Goal: Transaction & Acquisition: Obtain resource

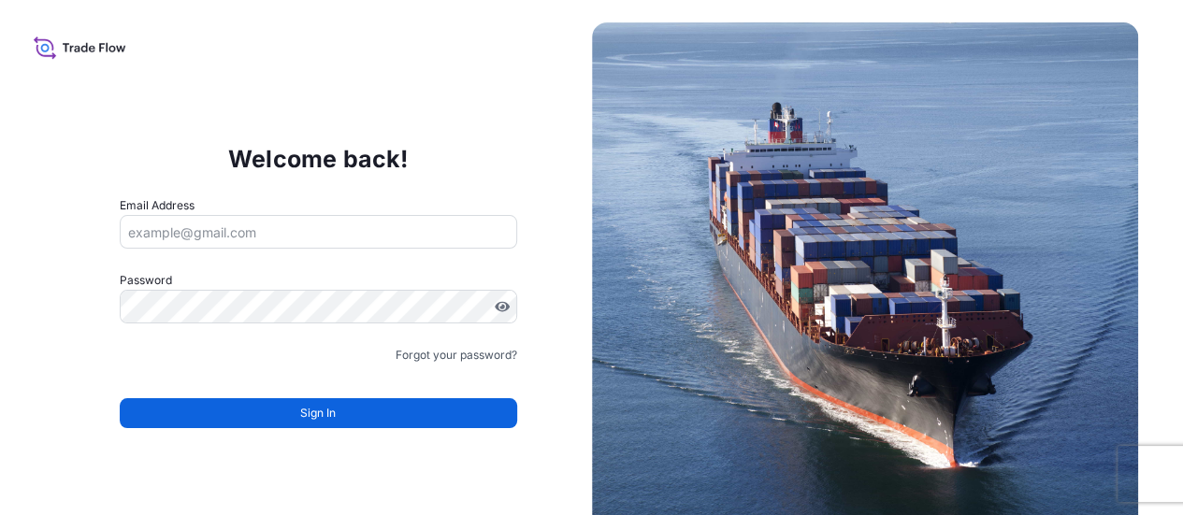
click at [271, 233] on input "Email Address" at bounding box center [319, 232] width 398 height 34
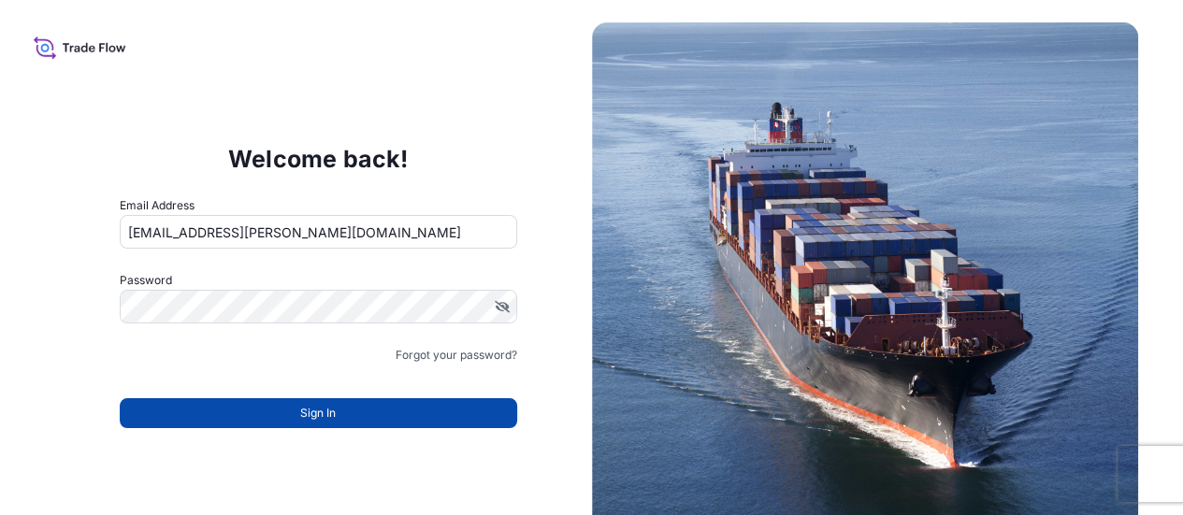
click at [327, 411] on span "Sign In" at bounding box center [318, 413] width 36 height 19
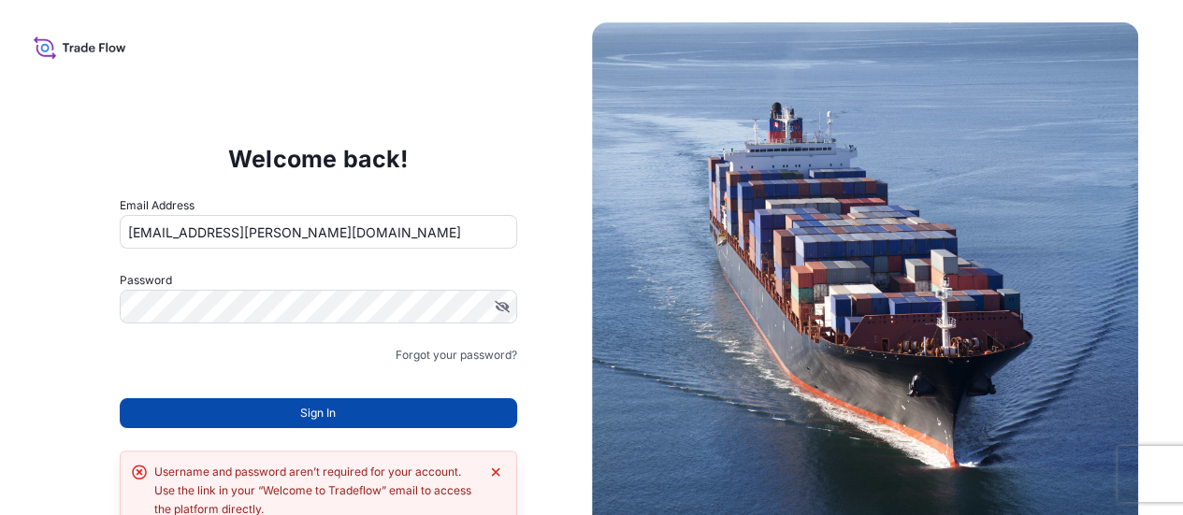
click at [290, 411] on button "Sign In" at bounding box center [319, 414] width 398 height 30
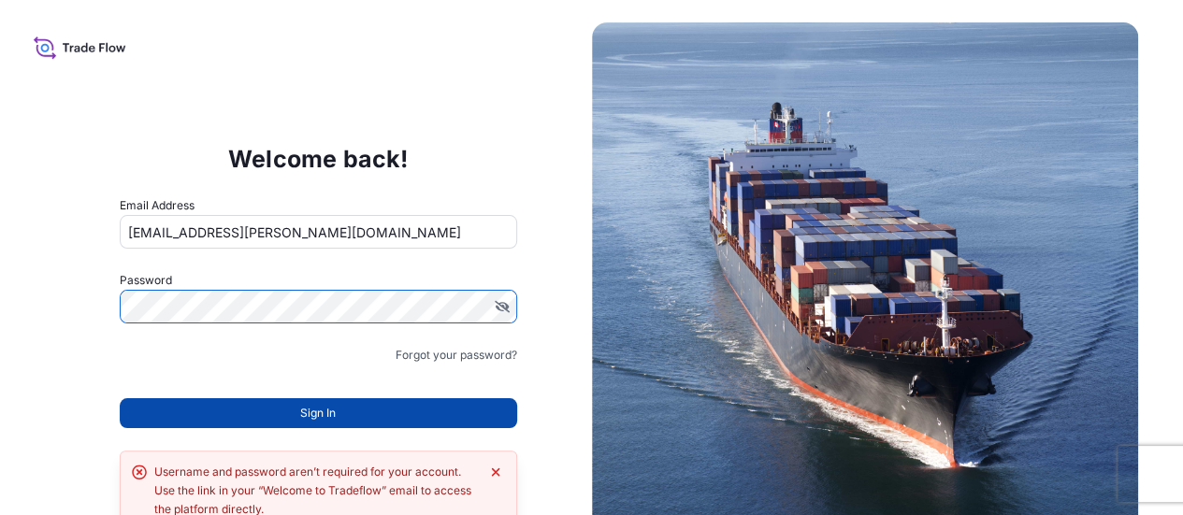
click at [328, 405] on span "Sign In" at bounding box center [318, 413] width 36 height 19
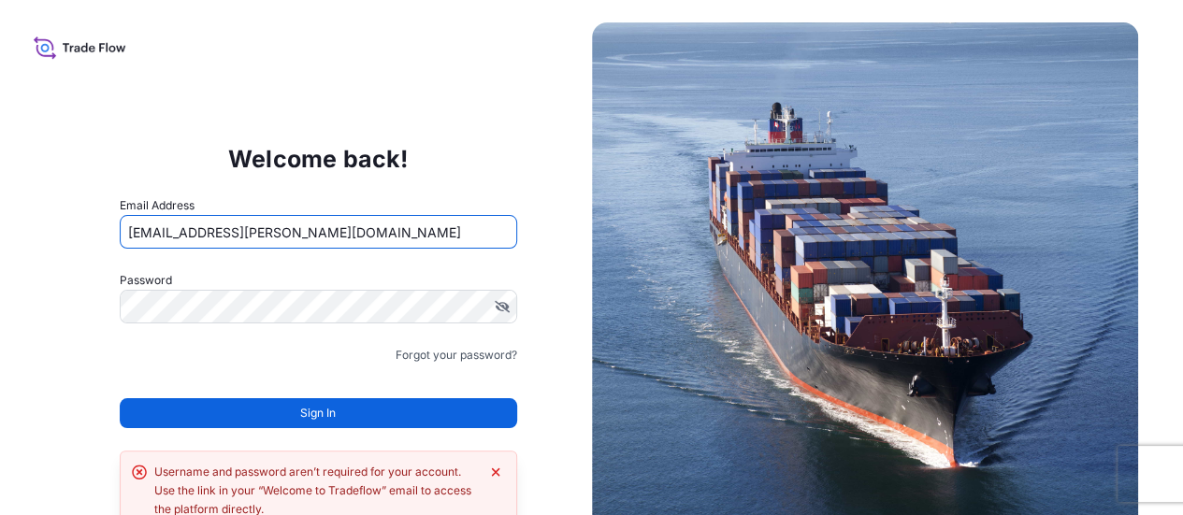
click at [229, 233] on input "[EMAIL_ADDRESS][PERSON_NAME][DOMAIN_NAME]" at bounding box center [319, 232] width 398 height 34
type input "[EMAIL_ADDRESS][PERSON_NAME][DOMAIN_NAME]"
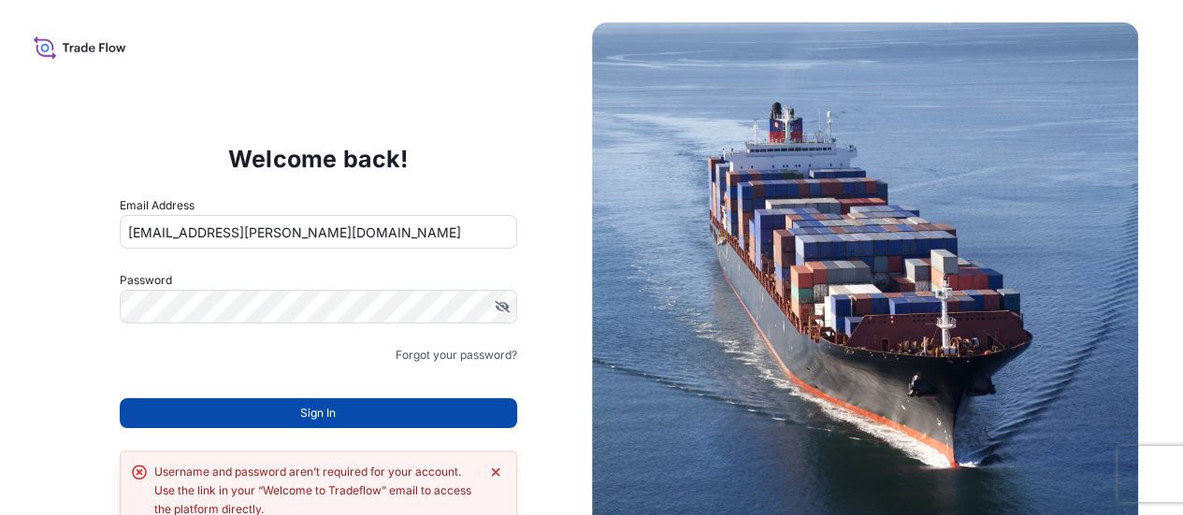
click at [327, 416] on span "Sign In" at bounding box center [318, 413] width 36 height 19
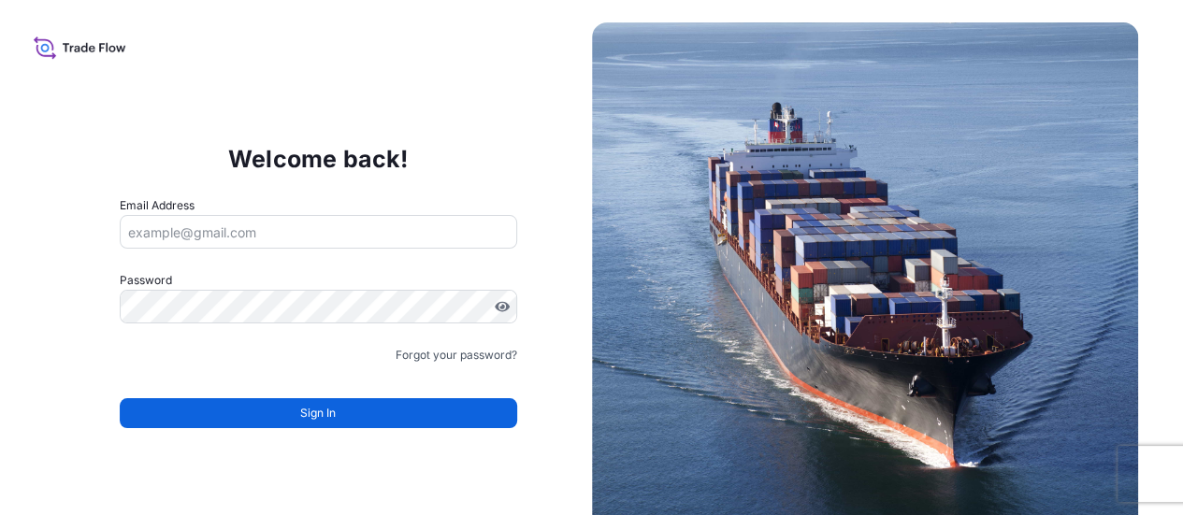
click at [157, 228] on input "Email Address" at bounding box center [319, 232] width 398 height 34
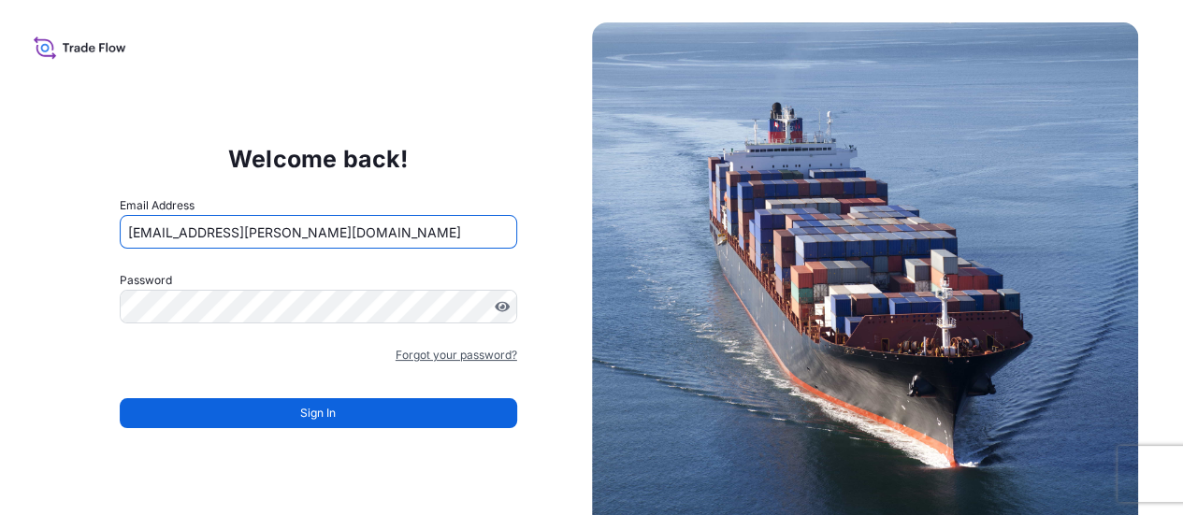
type input "[EMAIL_ADDRESS][PERSON_NAME][DOMAIN_NAME]"
click at [432, 347] on link "Forgot your password?" at bounding box center [457, 355] width 122 height 19
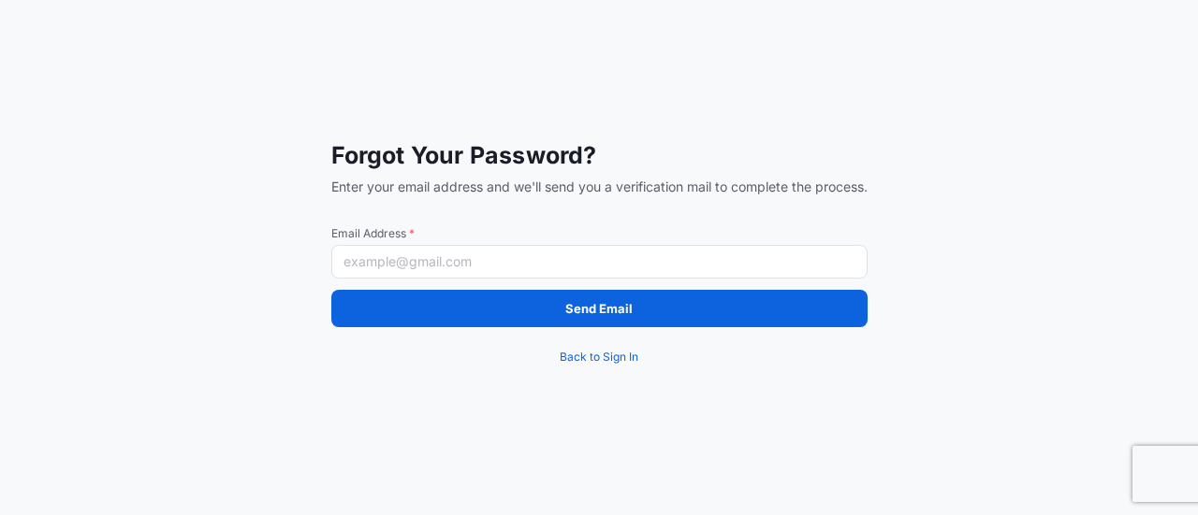
click at [404, 261] on input "Email Address *" at bounding box center [599, 262] width 536 height 34
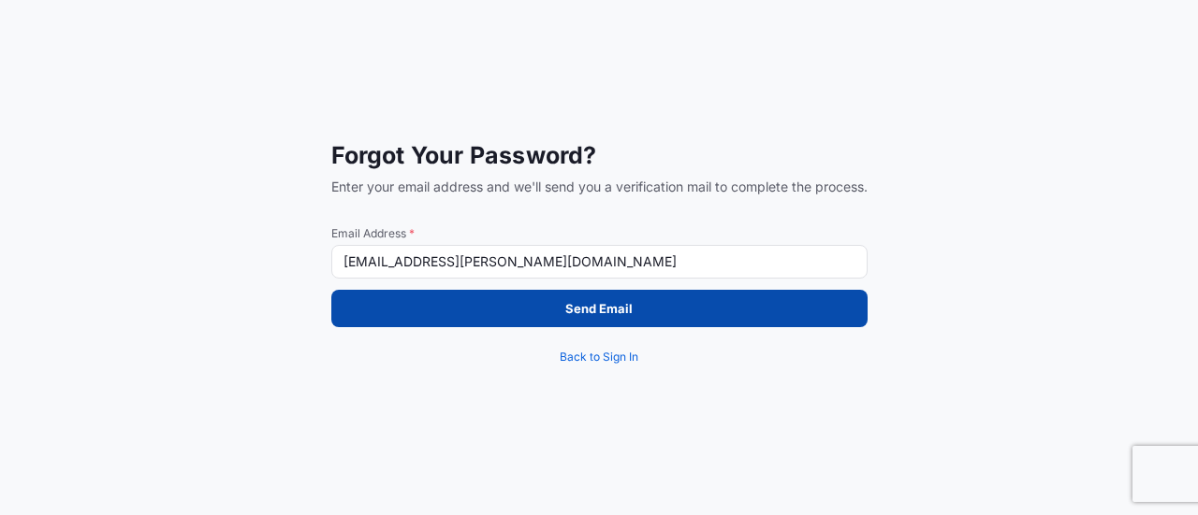
click at [445, 312] on button "Send Email" at bounding box center [599, 308] width 536 height 37
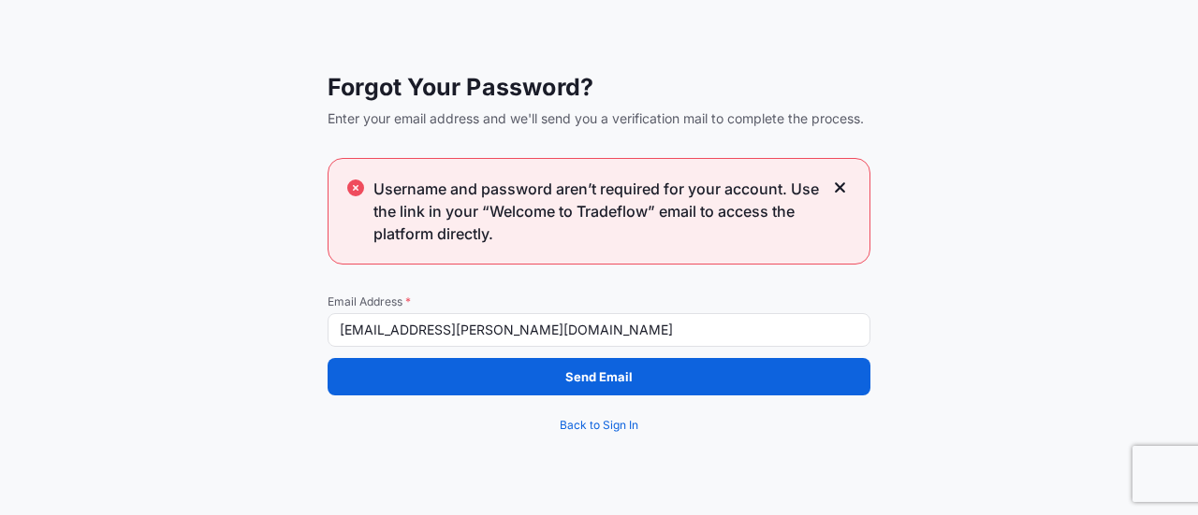
drag, startPoint x: 436, startPoint y: 324, endPoint x: 471, endPoint y: 365, distance: 53.8
click at [436, 326] on input "[EMAIL_ADDRESS][PERSON_NAME][DOMAIN_NAME]" at bounding box center [598, 330] width 543 height 34
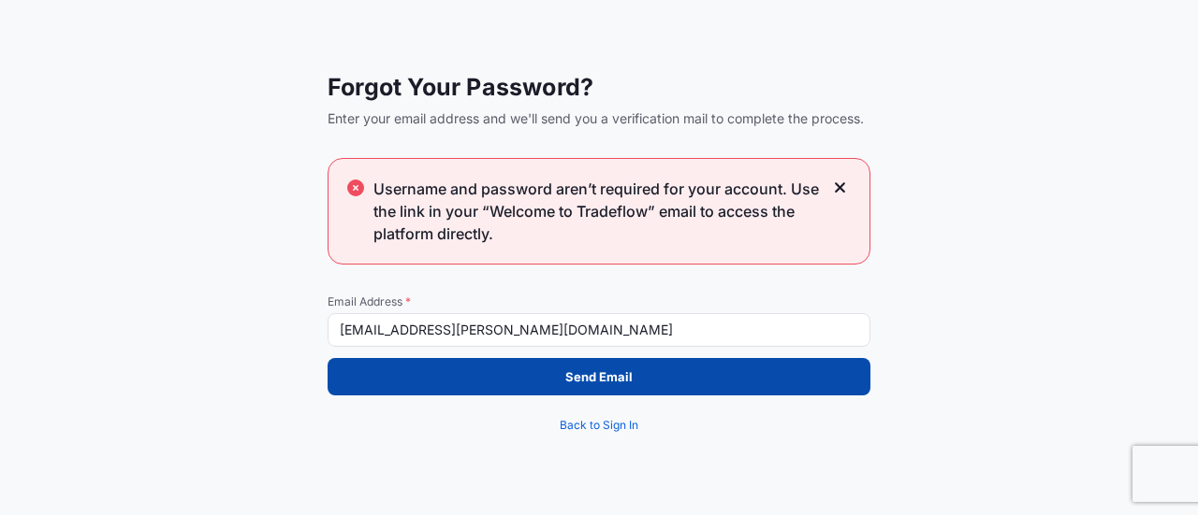
click at [572, 375] on p "Send Email" at bounding box center [598, 377] width 67 height 19
click at [604, 385] on button "Send Email" at bounding box center [598, 376] width 543 height 37
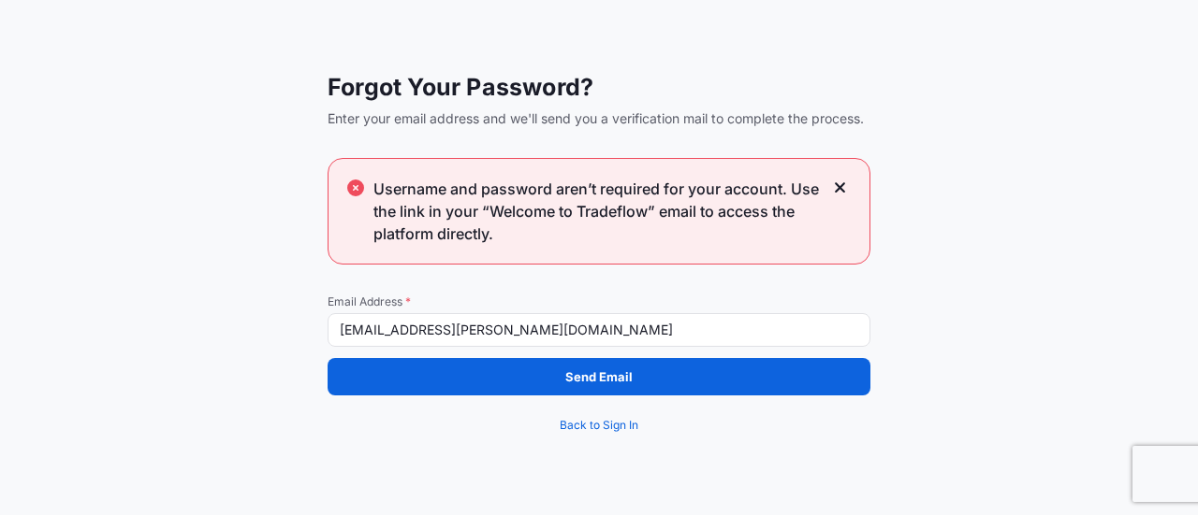
click at [834, 182] on icon at bounding box center [840, 188] width 13 height 17
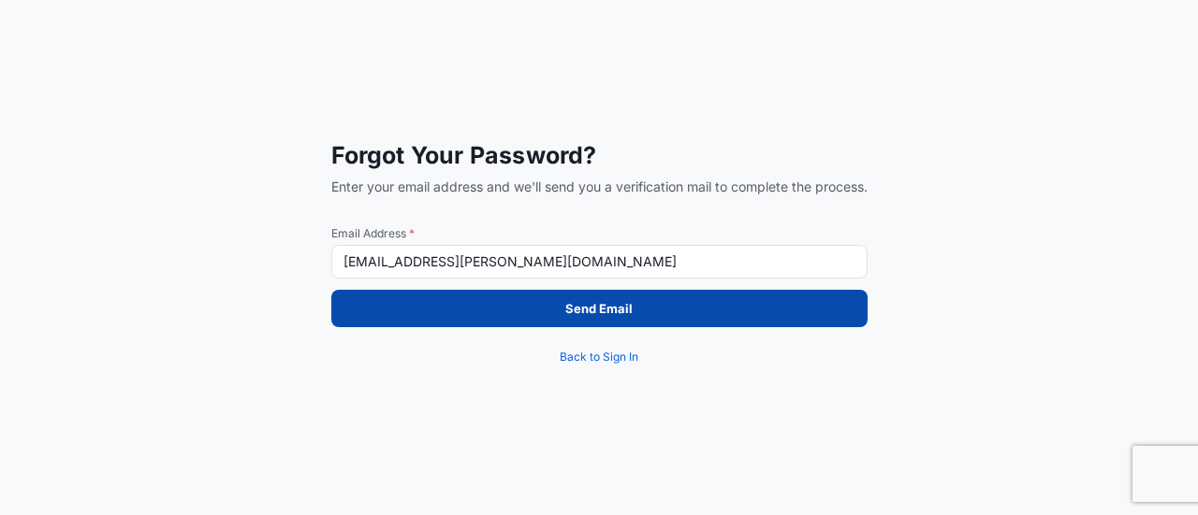
click at [599, 315] on p "Send Email" at bounding box center [598, 308] width 67 height 19
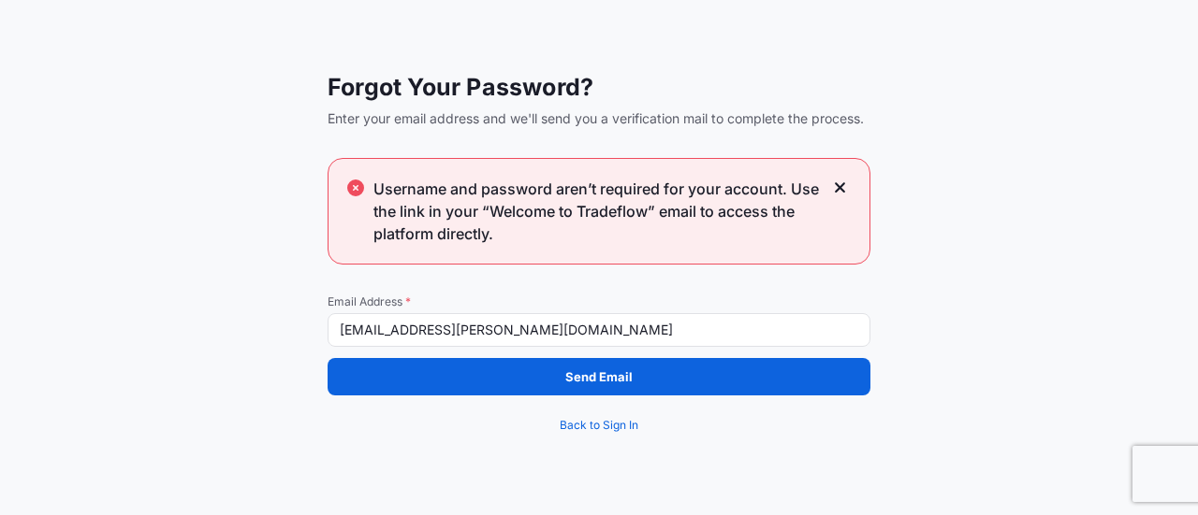
click at [834, 182] on icon at bounding box center [840, 188] width 13 height 17
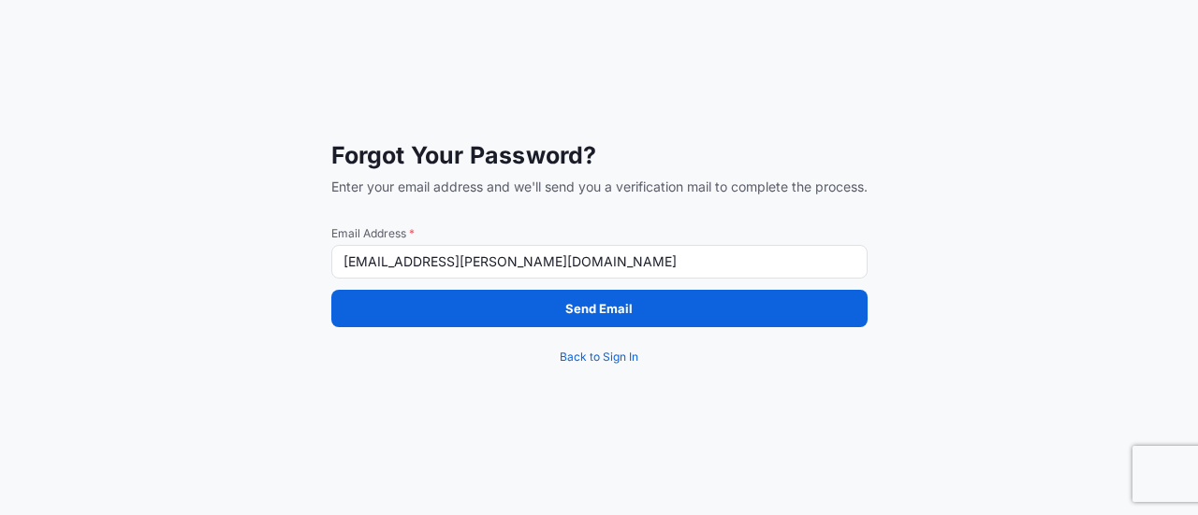
drag, startPoint x: 416, startPoint y: 260, endPoint x: 426, endPoint y: 265, distance: 10.5
click at [417, 260] on input "[EMAIL_ADDRESS][PERSON_NAME][DOMAIN_NAME]" at bounding box center [599, 262] width 536 height 34
type input "[EMAIL_ADDRESS][PERSON_NAME][DOMAIN_NAME]"
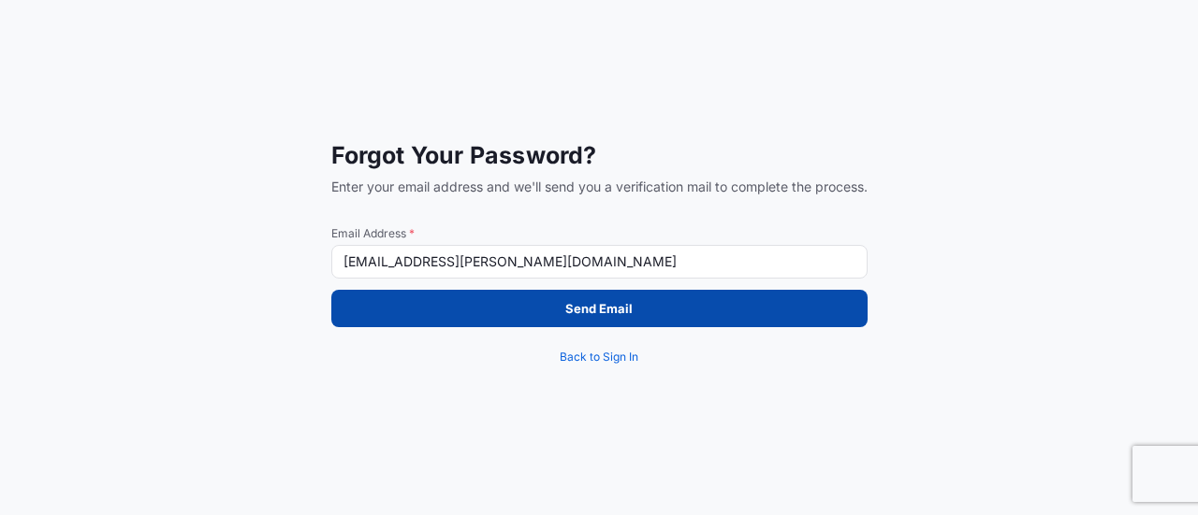
click at [559, 307] on button "Send Email" at bounding box center [599, 308] width 536 height 37
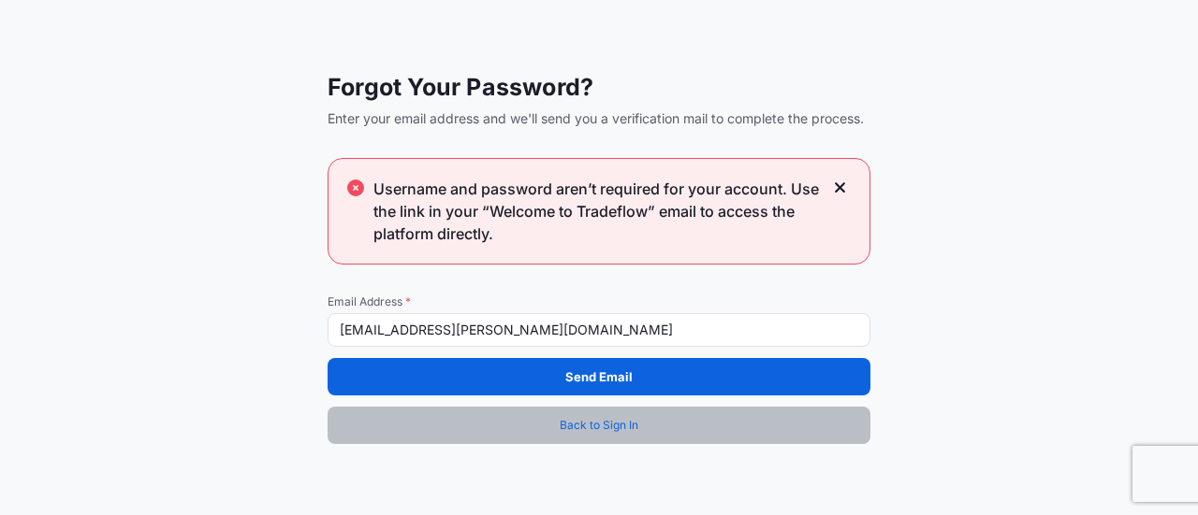
click at [587, 421] on span "Back to Sign In" at bounding box center [598, 425] width 79 height 19
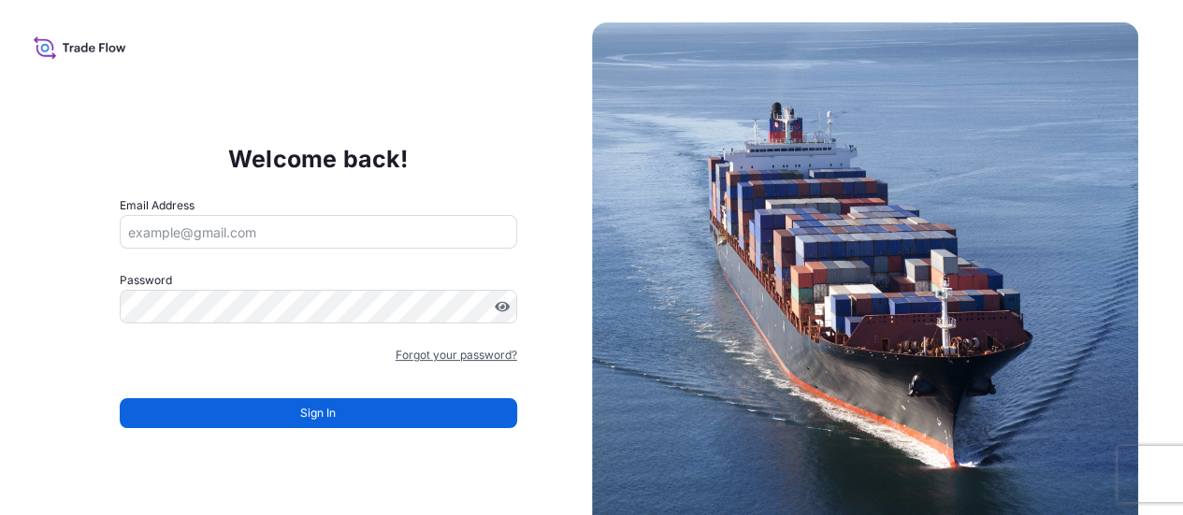
click at [412, 351] on link "Forgot your password?" at bounding box center [457, 355] width 122 height 19
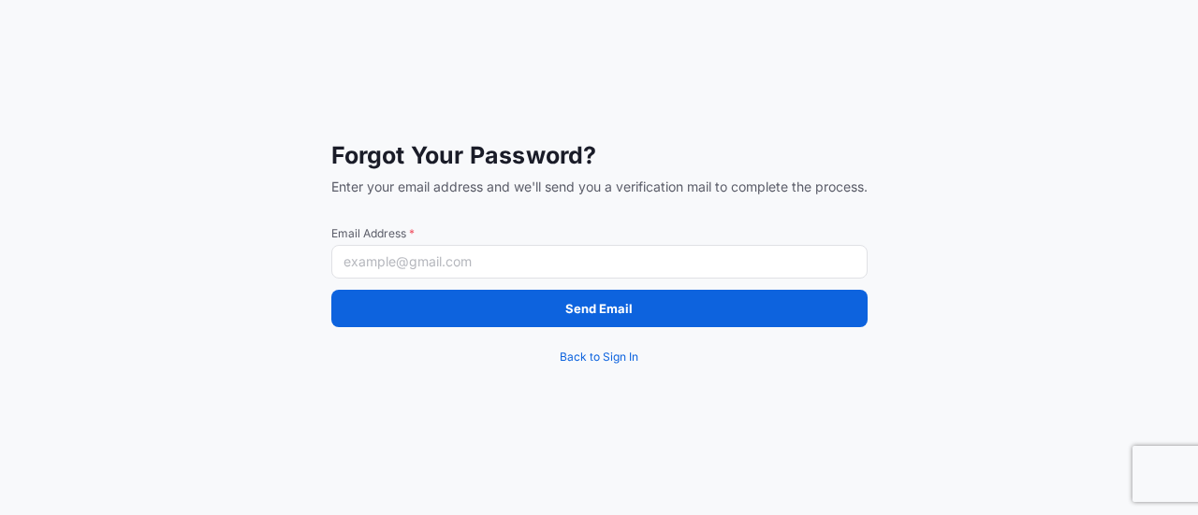
click at [444, 263] on input "Email Address *" at bounding box center [599, 262] width 536 height 34
type input "[EMAIL_ADDRESS][PERSON_NAME][DOMAIN_NAME]"
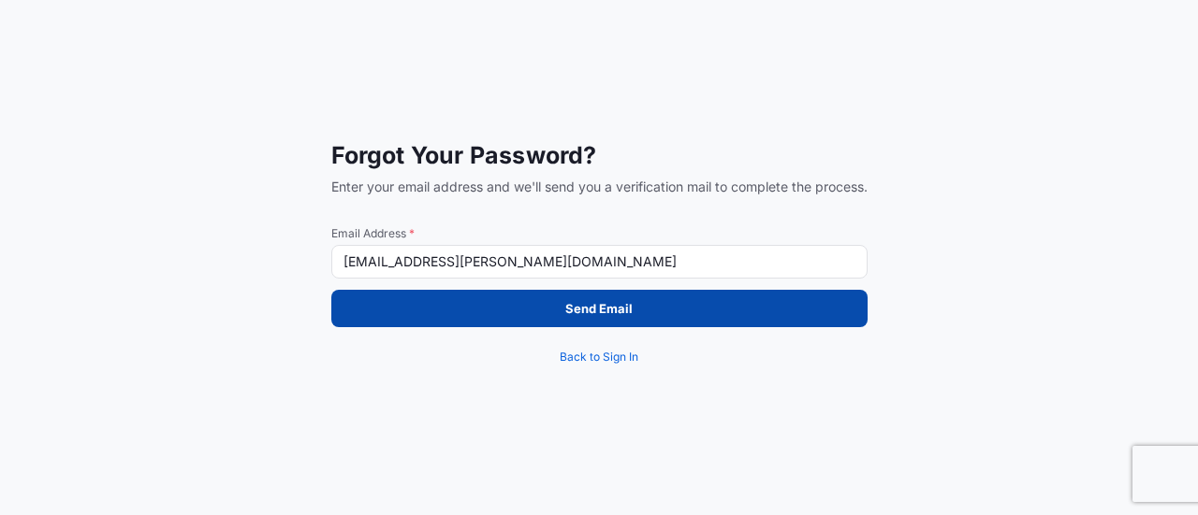
click at [452, 308] on button "Send Email" at bounding box center [599, 308] width 536 height 37
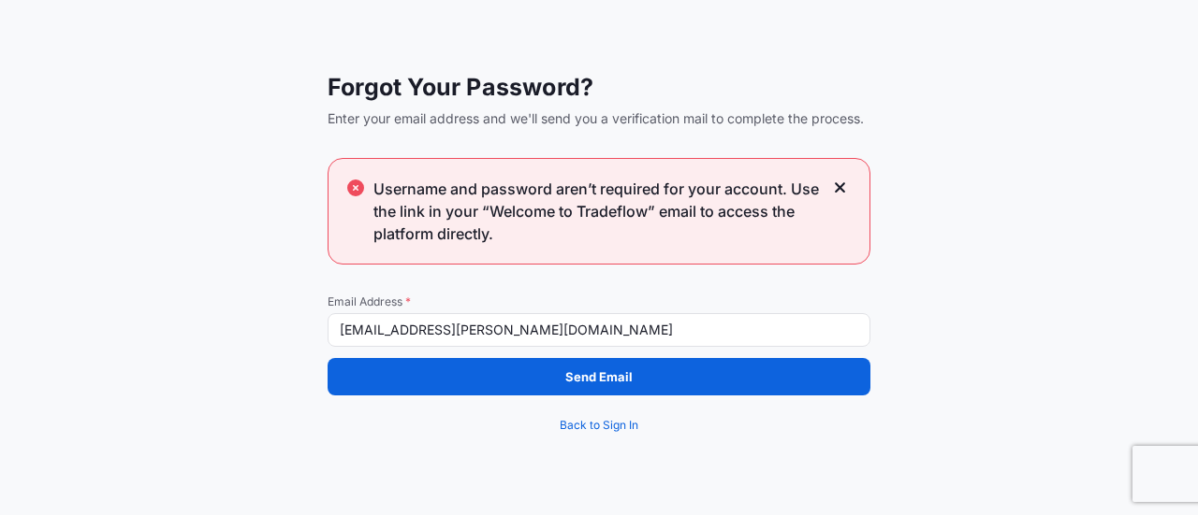
click at [474, 230] on span "Username and password aren’t required for your account. Use the link in your “W…" at bounding box center [597, 211] width 449 height 67
drag, startPoint x: 489, startPoint y: 209, endPoint x: 645, endPoint y: 213, distance: 155.4
click at [645, 213] on span "Username and password aren’t required for your account. Use the link in your “W…" at bounding box center [597, 211] width 449 height 67
copy span "Welcome to Tradeflow"
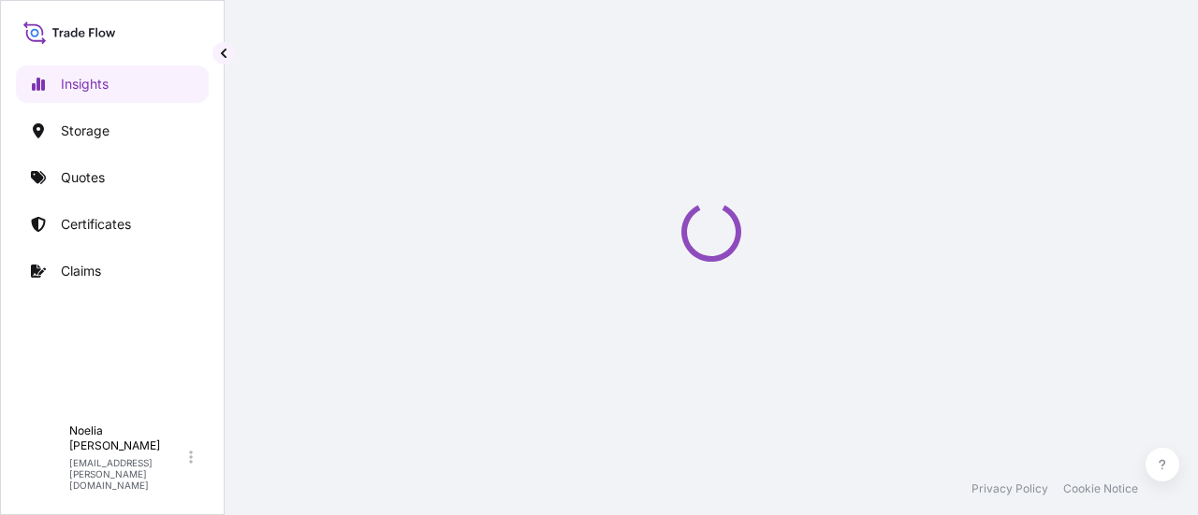
select select "2025"
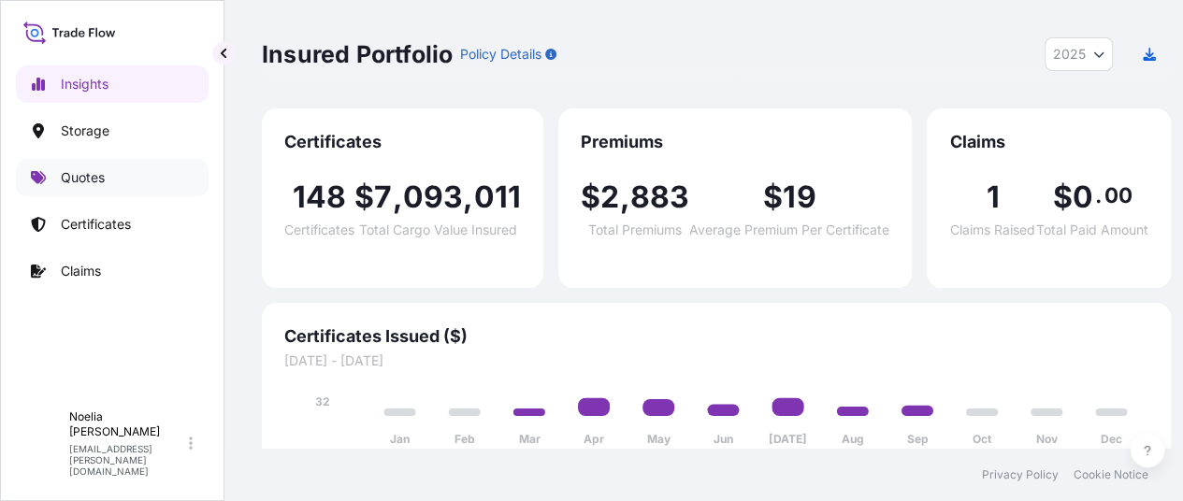
click at [51, 179] on link "Quotes" at bounding box center [112, 177] width 193 height 37
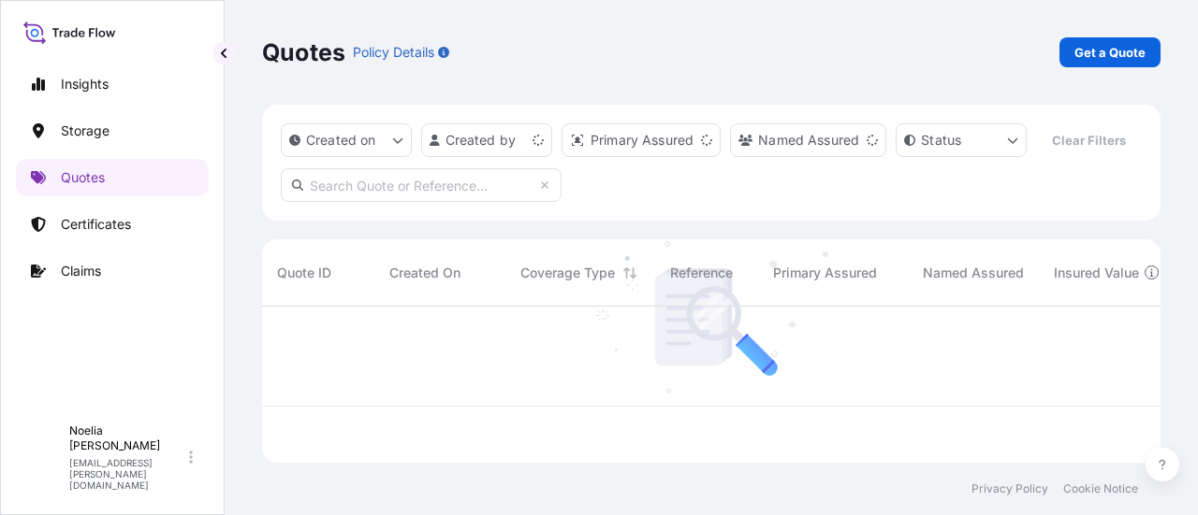
scroll to position [152, 883]
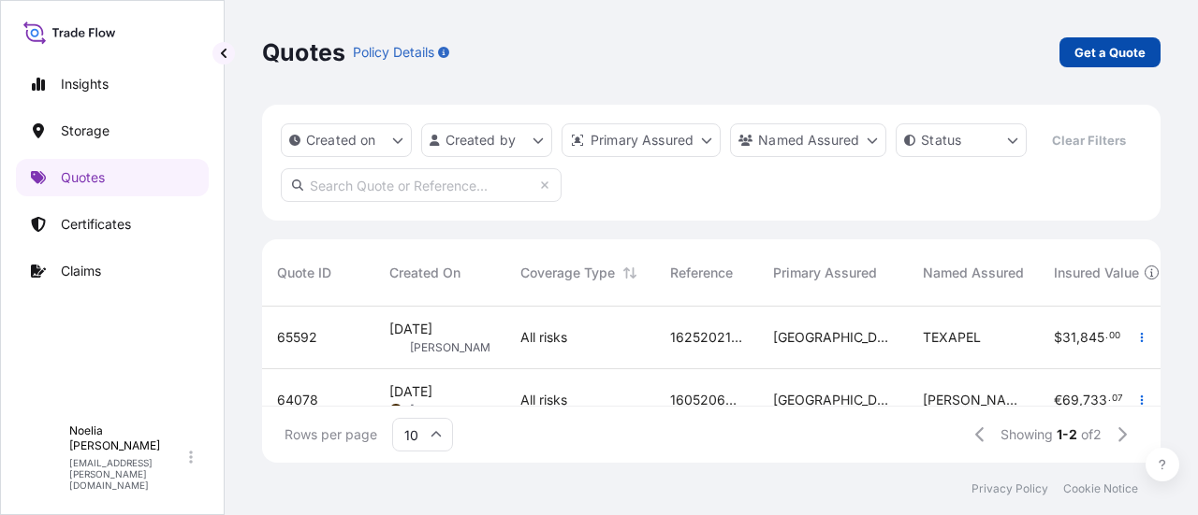
click at [1097, 48] on p "Get a Quote" at bounding box center [1109, 52] width 71 height 19
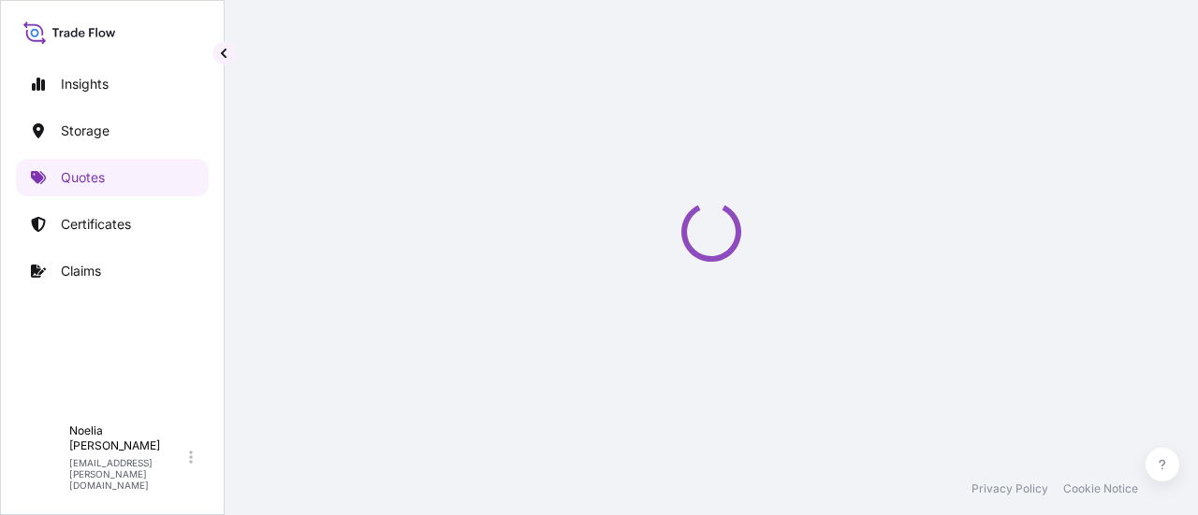
select select "Water"
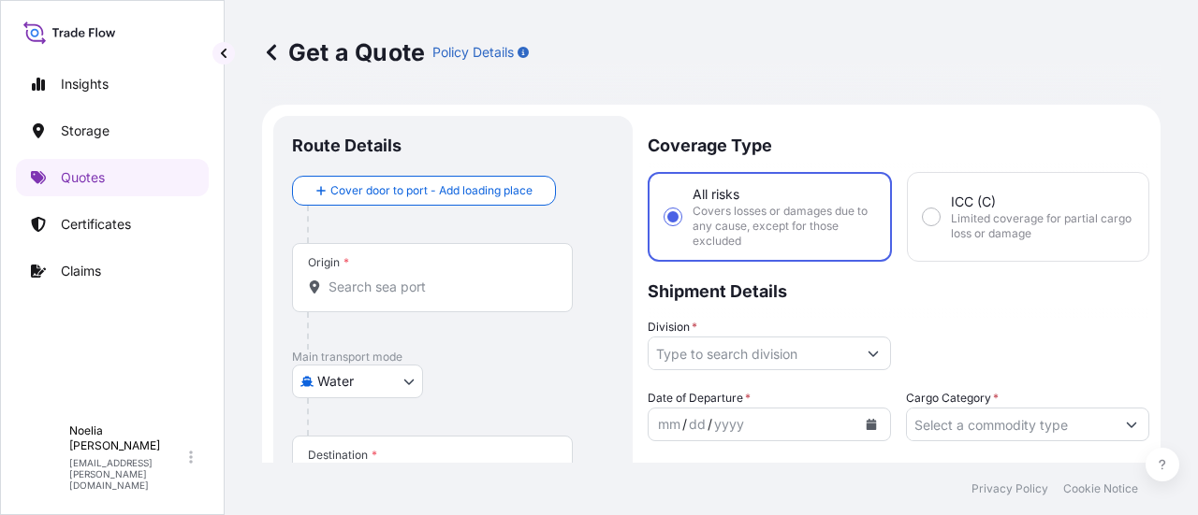
scroll to position [30, 0]
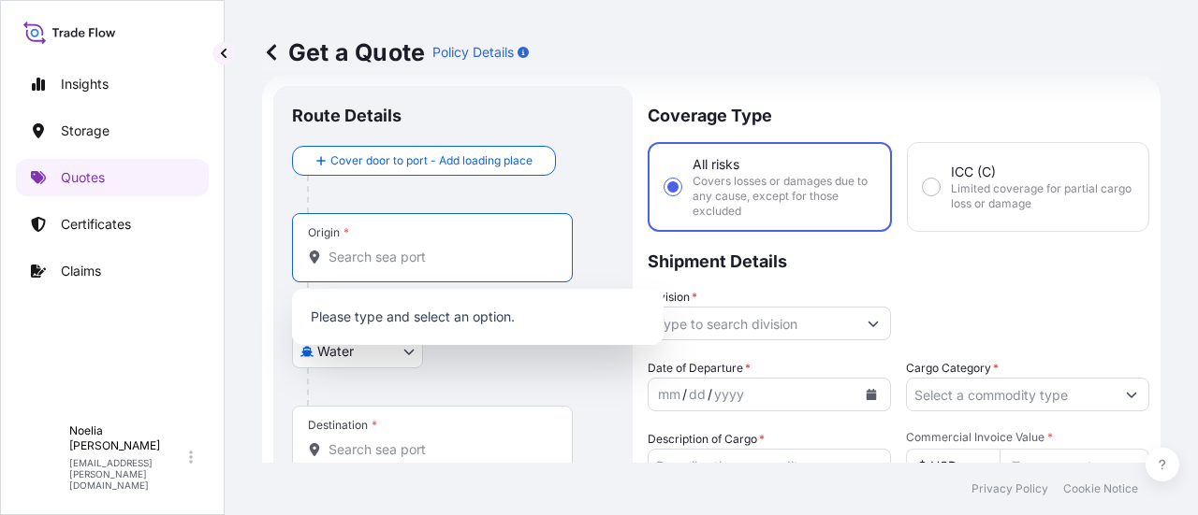
click at [399, 255] on input "Origin *" at bounding box center [438, 257] width 221 height 19
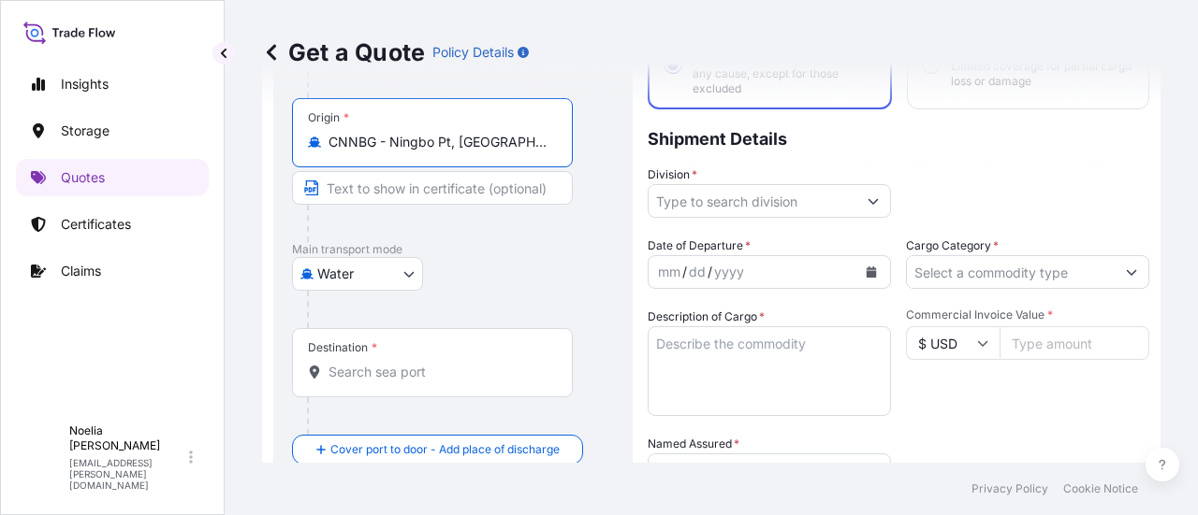
scroll to position [154, 0]
type input "CNNBG - Ningbo Pt, China"
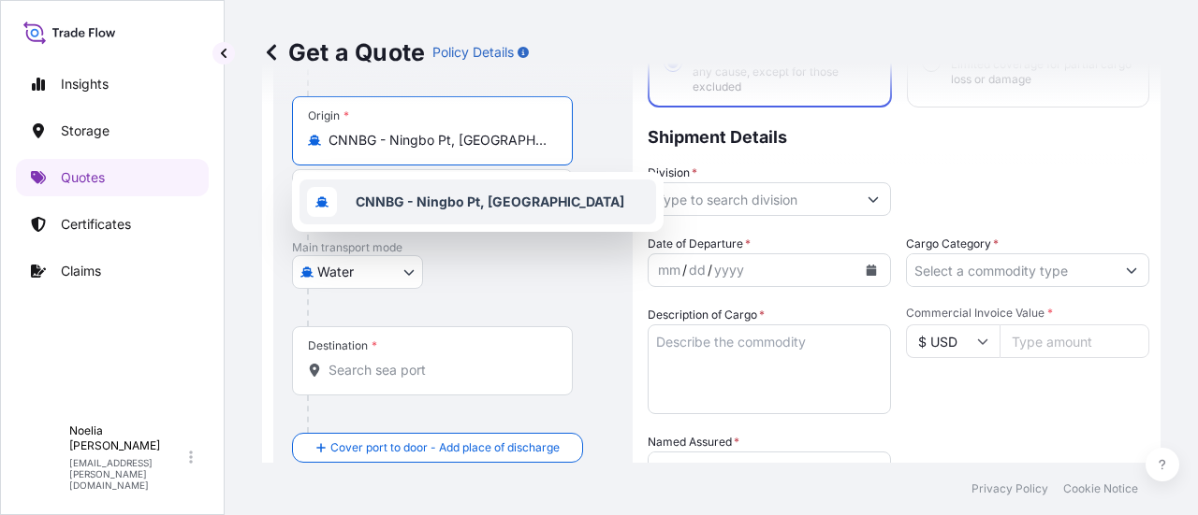
click at [372, 203] on b "CNNBG - Ningbo Pt, China" at bounding box center [490, 202] width 269 height 16
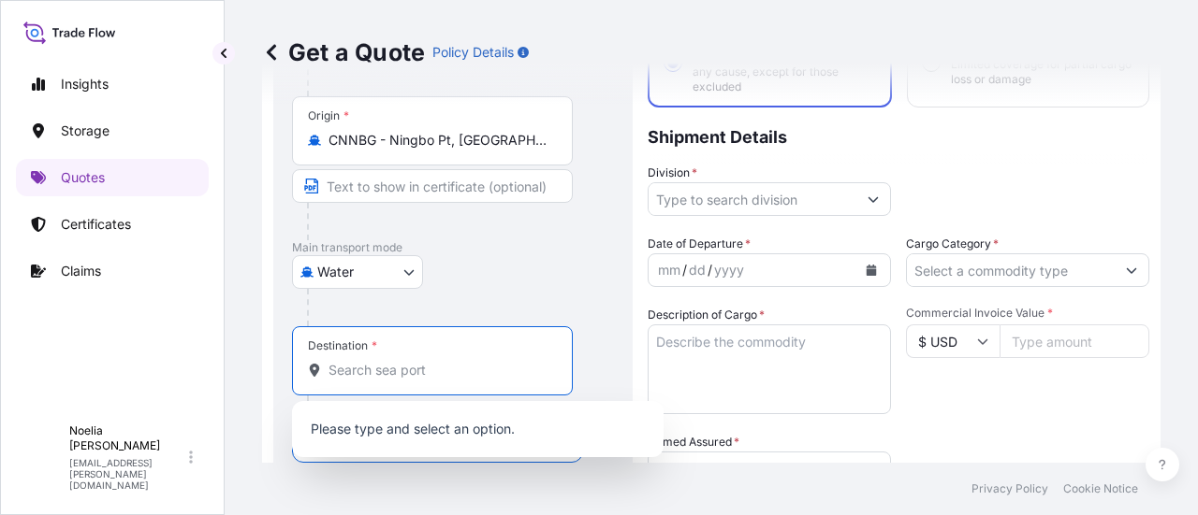
click at [414, 365] on input "Destination *" at bounding box center [438, 370] width 221 height 19
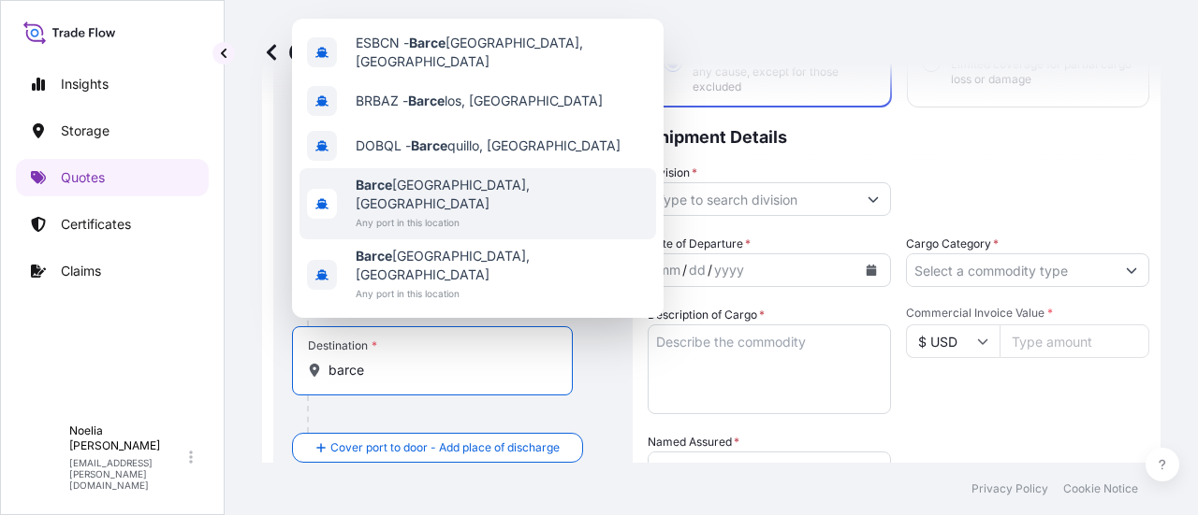
click at [399, 232] on span "Any port in this location" at bounding box center [502, 222] width 293 height 19
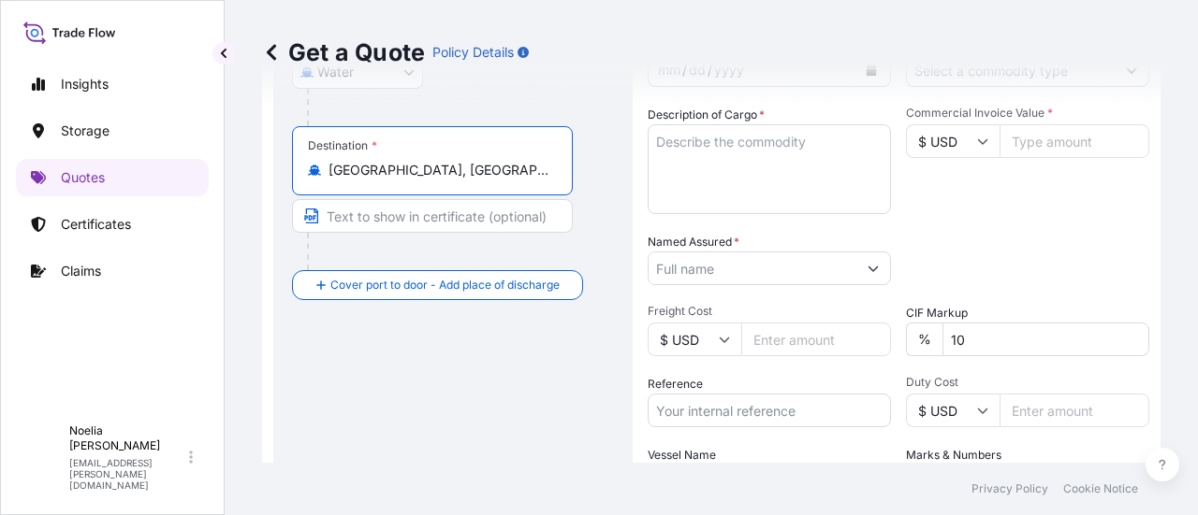
scroll to position [381, 0]
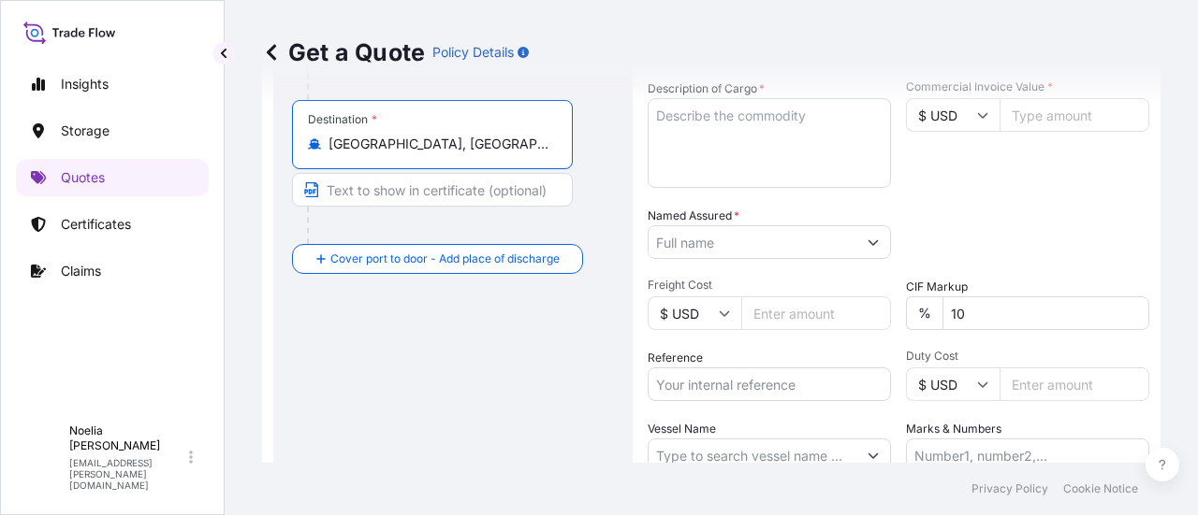
type input "Barcelona, Spain"
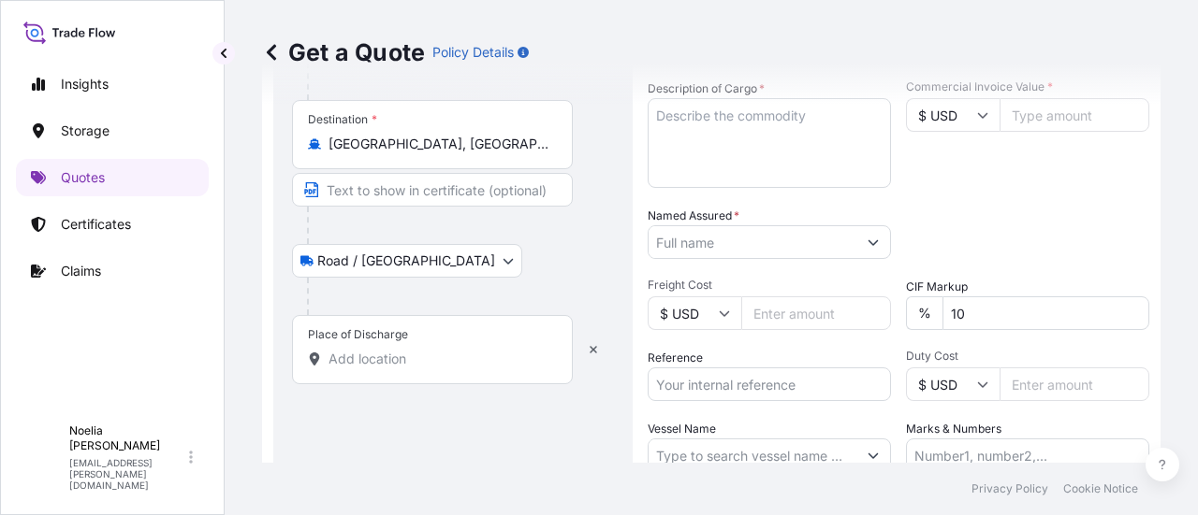
click at [399, 244] on body "Insights Storage Quotes Certificates Claims N Noelia Diaz noelia.diaz@bdpint.co…" at bounding box center [599, 257] width 1198 height 515
click at [359, 343] on div "Place of Discharge" at bounding box center [432, 349] width 281 height 69
click at [359, 350] on input "Place of Discharge" at bounding box center [438, 359] width 221 height 19
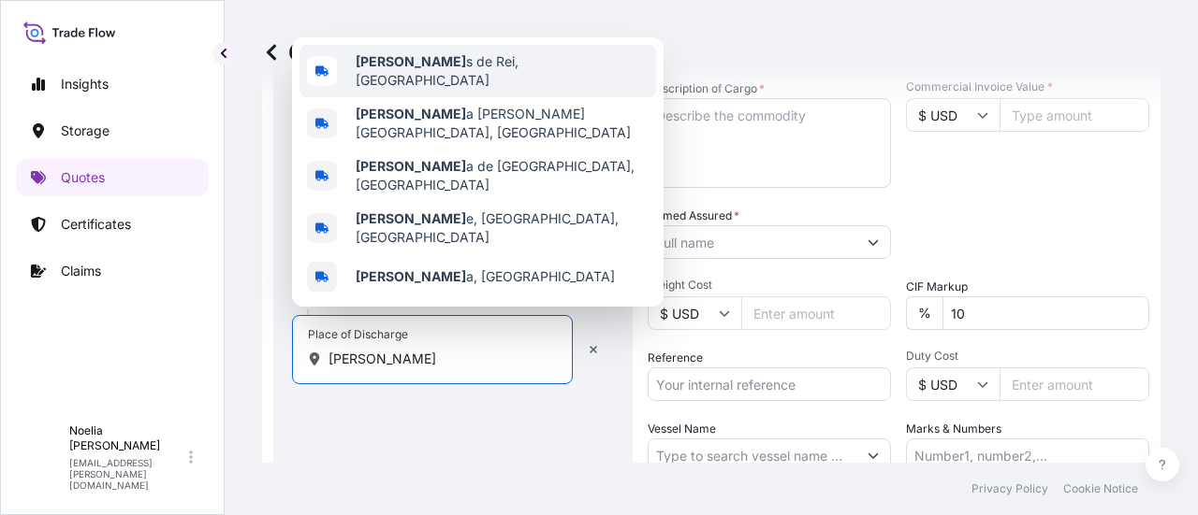
click at [427, 97] on div "Molin s de Rei, Spain" at bounding box center [477, 71] width 356 height 52
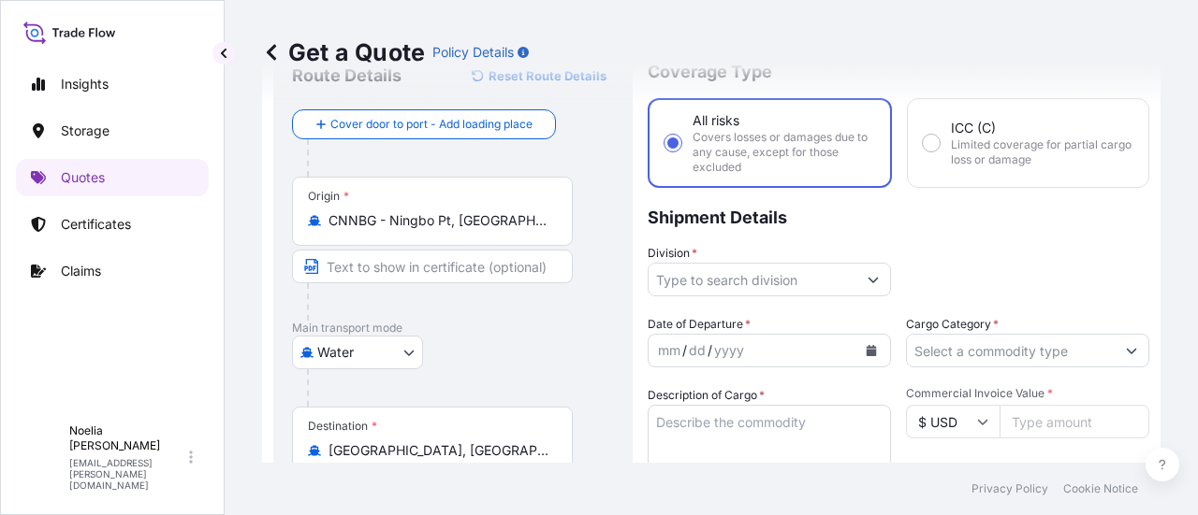
scroll to position [0, 0]
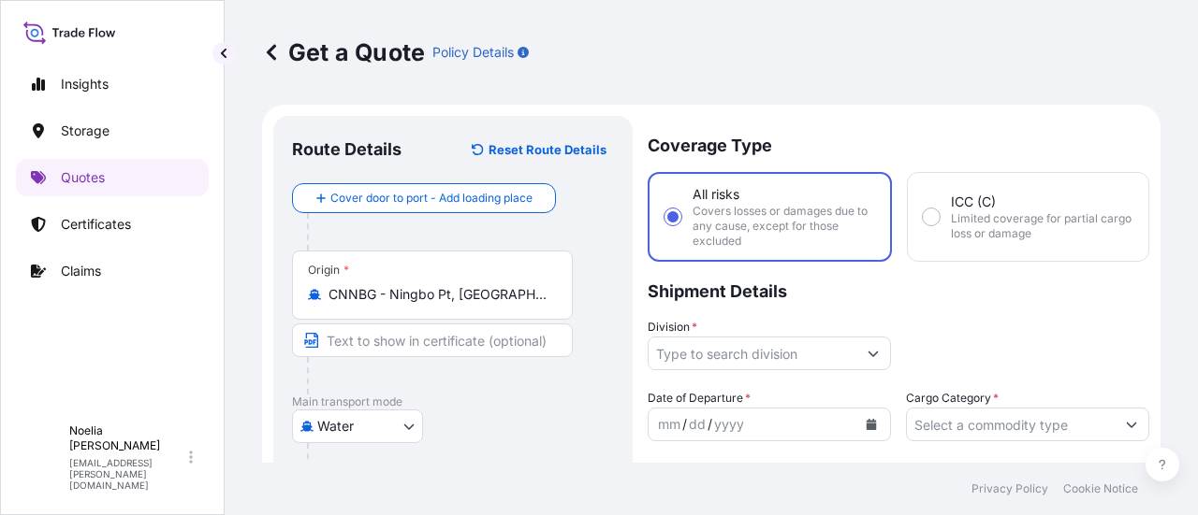
type input "Molins de Rei, Spain"
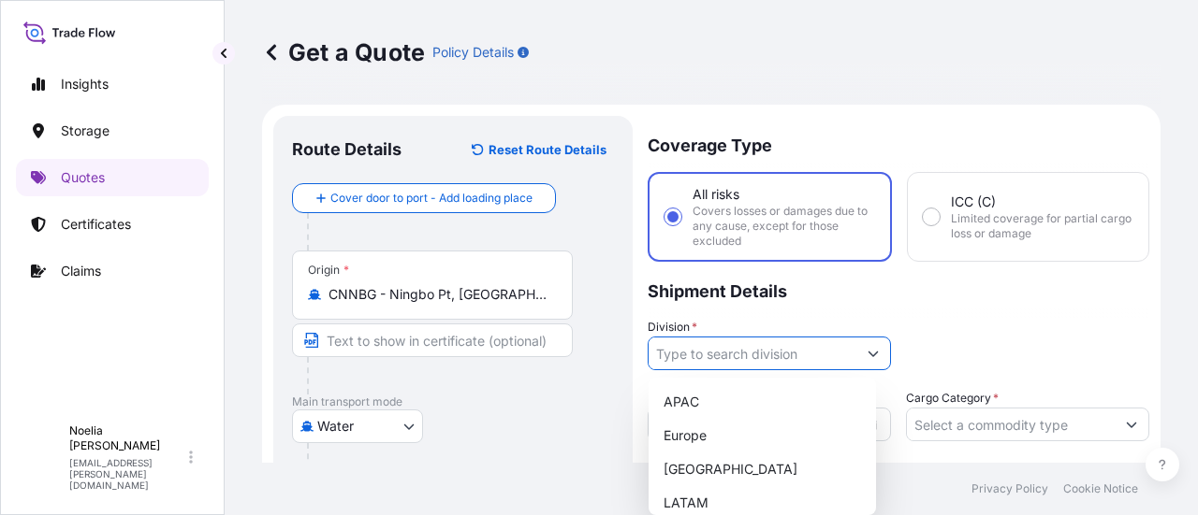
click at [867, 351] on icon "Show suggestions" at bounding box center [872, 353] width 11 height 11
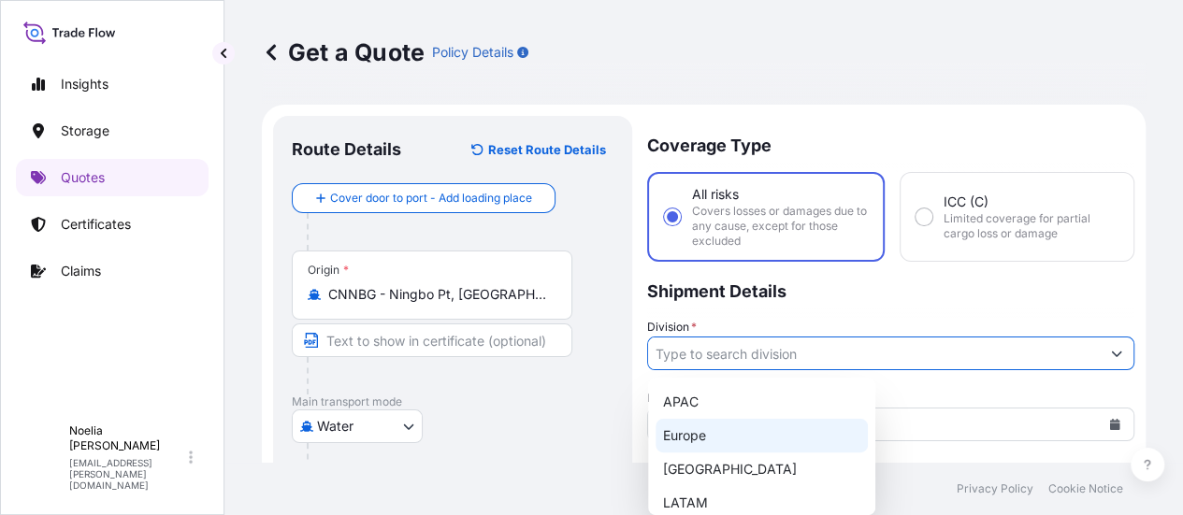
click at [667, 436] on div "Europe" at bounding box center [762, 436] width 212 height 34
type input "Europe"
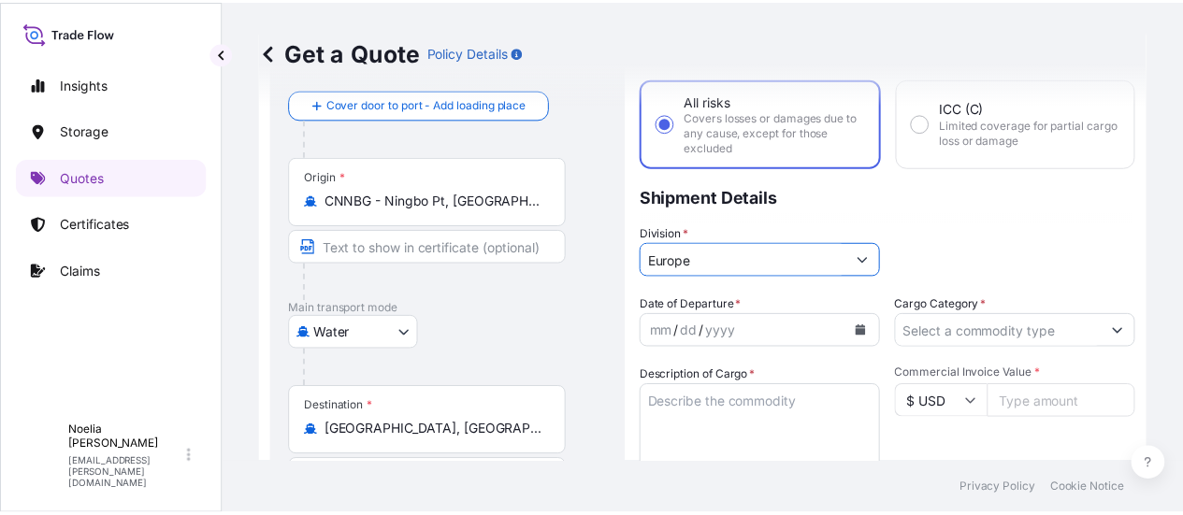
scroll to position [104, 0]
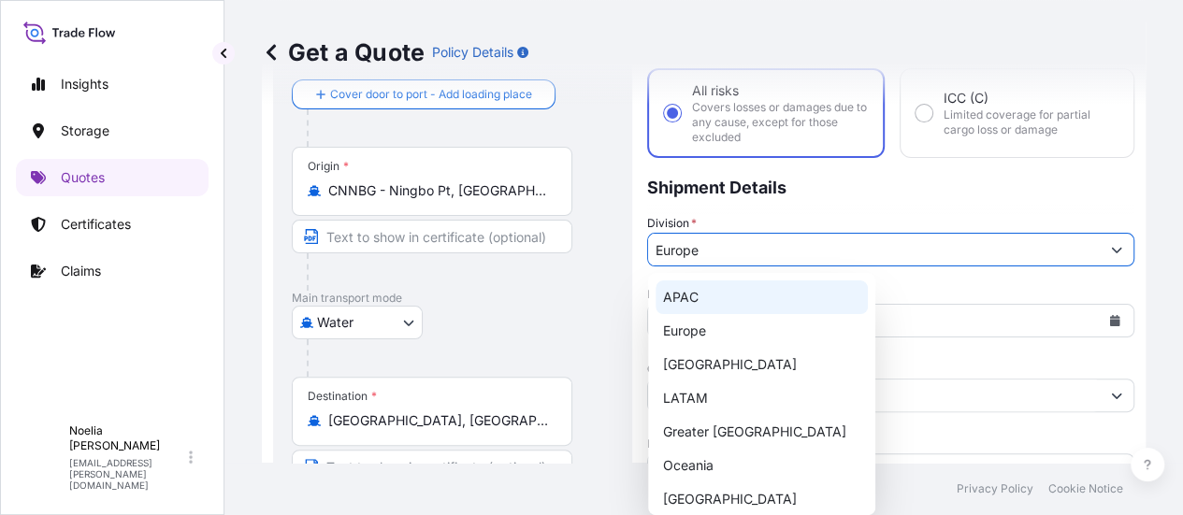
click at [737, 233] on input "Europe" at bounding box center [874, 250] width 452 height 34
click at [968, 258] on div "Division * Europe" at bounding box center [890, 240] width 487 height 52
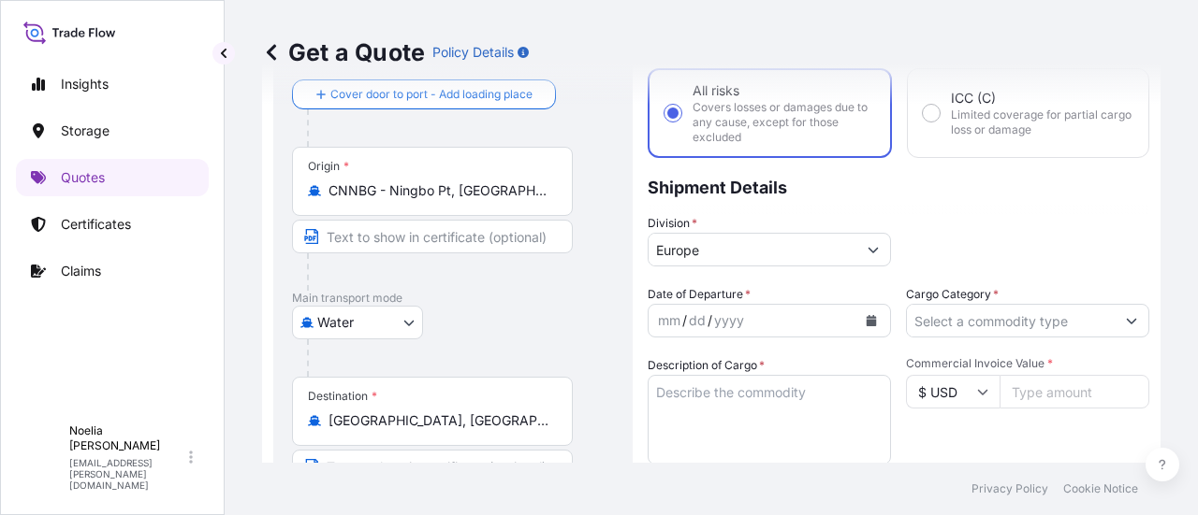
click at [857, 319] on button "Calendar" at bounding box center [871, 321] width 30 height 30
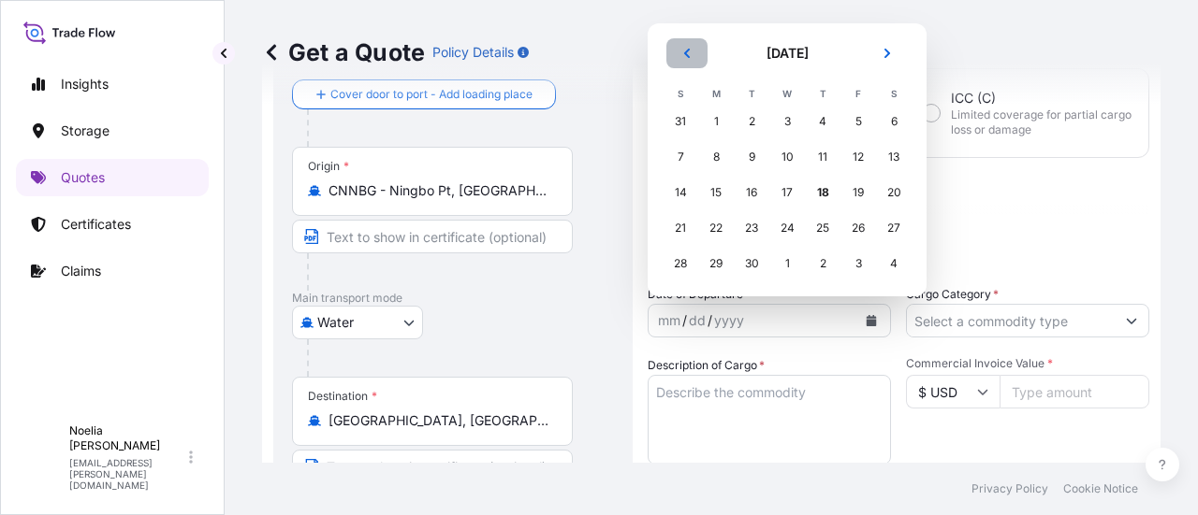
click at [683, 55] on icon "Previous" at bounding box center [686, 53] width 11 height 11
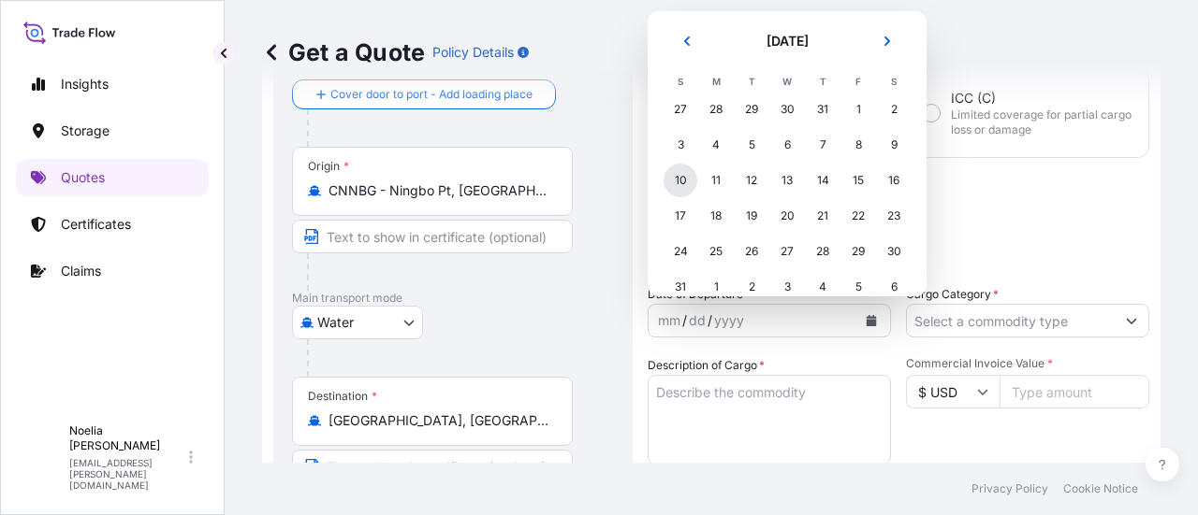
click at [681, 181] on div "10" at bounding box center [680, 181] width 34 height 34
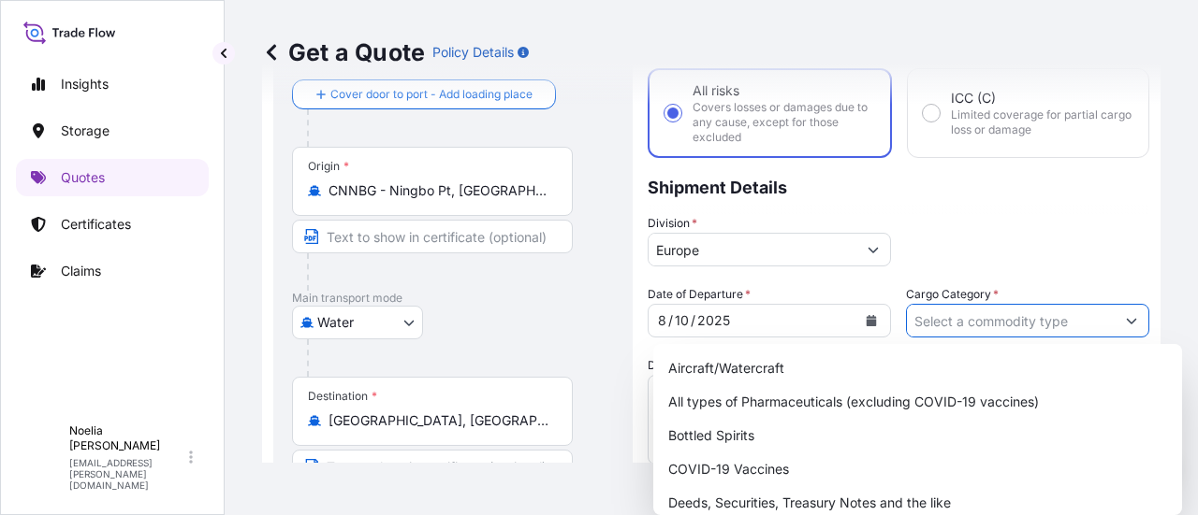
click at [1025, 313] on input "Cargo Category *" at bounding box center [1011, 321] width 208 height 34
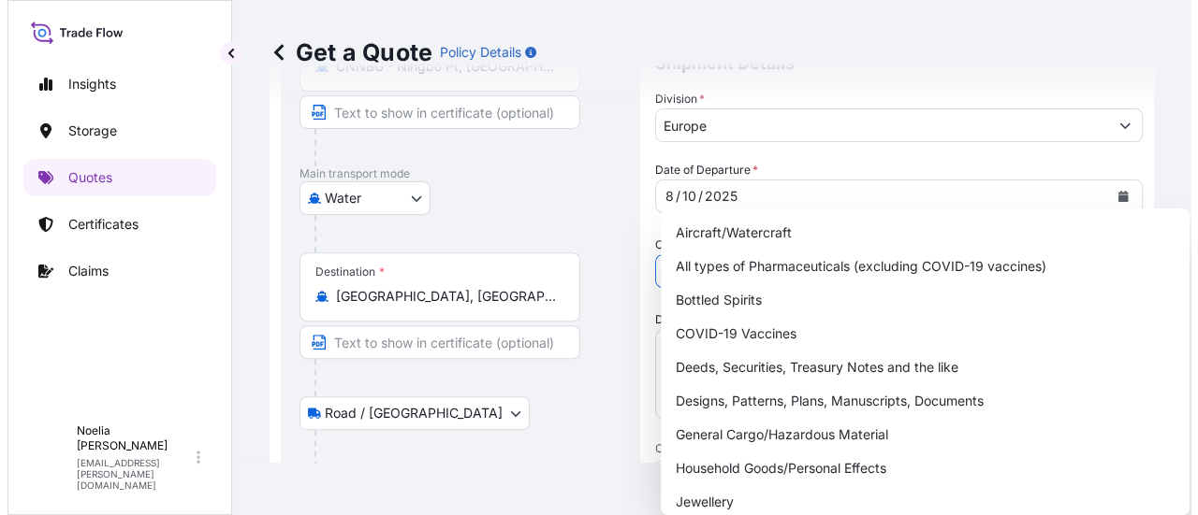
scroll to position [240, 0]
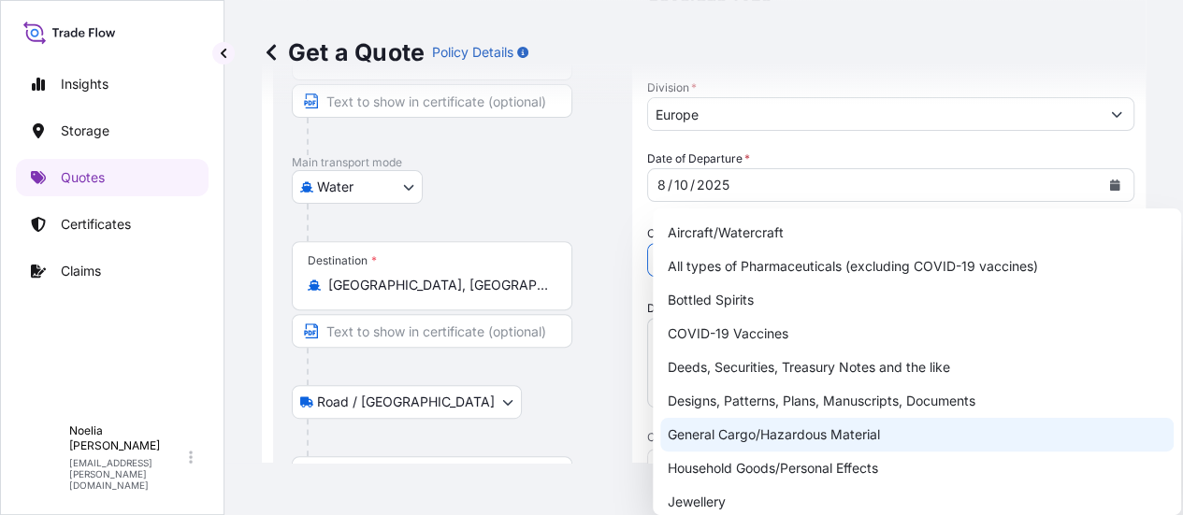
click at [846, 437] on div "General Cargo/Hazardous Material" at bounding box center [918, 435] width 514 height 34
type input "General Cargo/Hazardous Material"
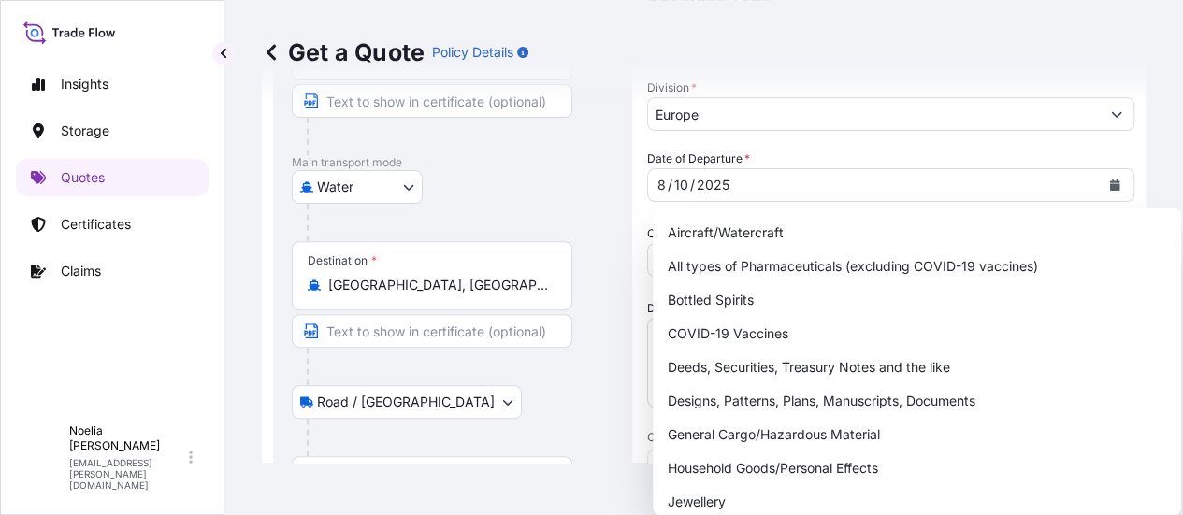
click at [982, 104] on div "Get a Quote Policy Details" at bounding box center [704, 52] width 884 height 105
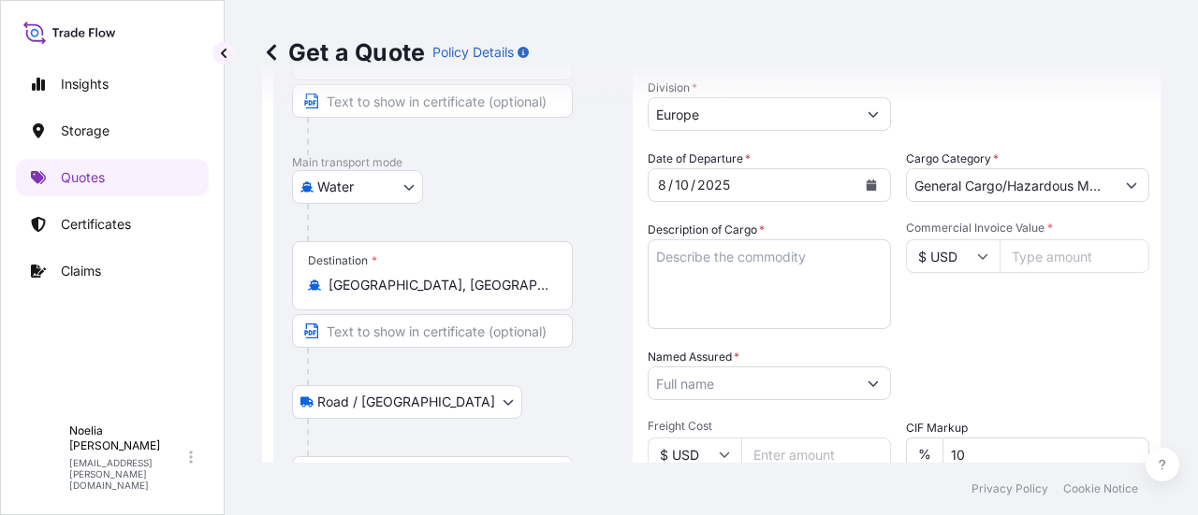
click at [693, 266] on textarea "Description of Cargo *" at bounding box center [768, 285] width 243 height 90
paste textarea "STEEL FITTINGS"
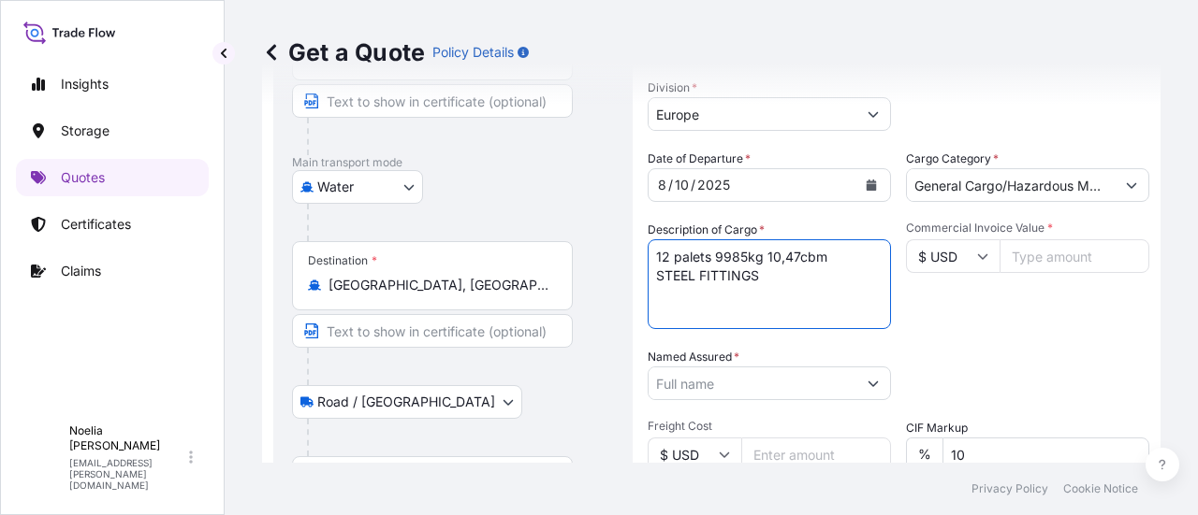
type textarea "12 palets 9985kg 10,47cbm STEEL FITTINGS"
click at [1094, 258] on input "Commercial Invoice Value *" at bounding box center [1074, 257] width 150 height 34
type input "49914.30"
click at [867, 373] on button "Show suggestions" at bounding box center [873, 384] width 34 height 34
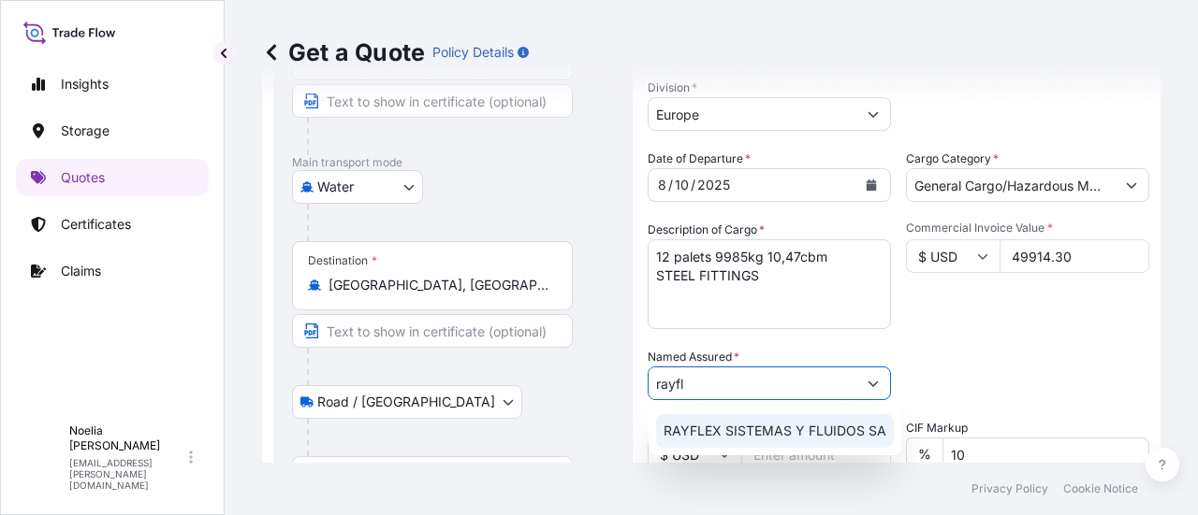
click at [752, 437] on span "RAYFLEX SISTEMAS Y FLUIDOS SA" at bounding box center [774, 431] width 223 height 19
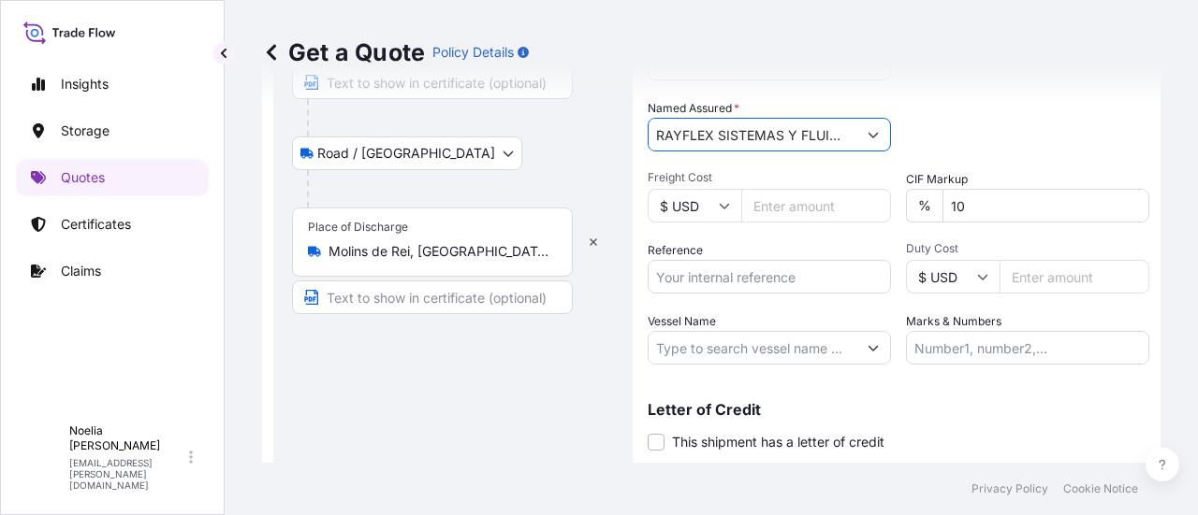
scroll to position [489, 0]
type input "RAYFLEX SISTEMAS Y FLUIDOS SA"
click at [724, 278] on input "Reference" at bounding box center [768, 276] width 243 height 34
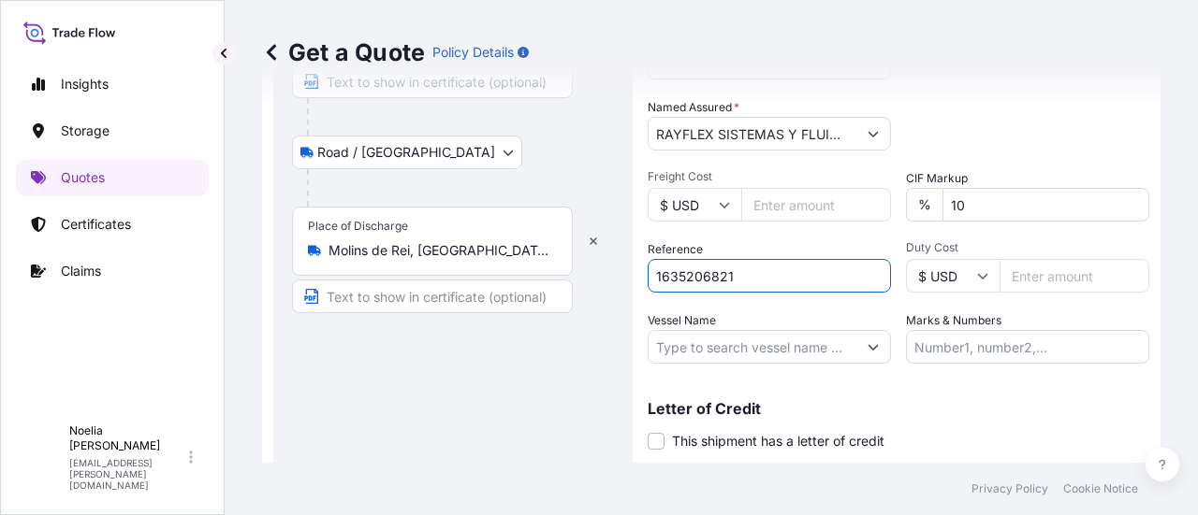
type input "1635206821"
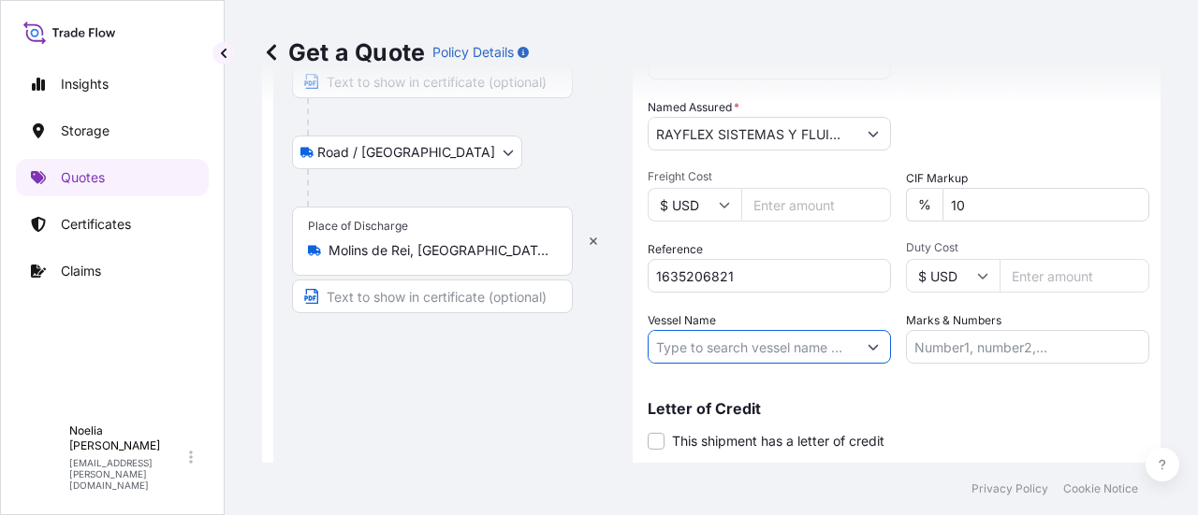
click at [758, 347] on input "Vessel Name" at bounding box center [752, 347] width 208 height 34
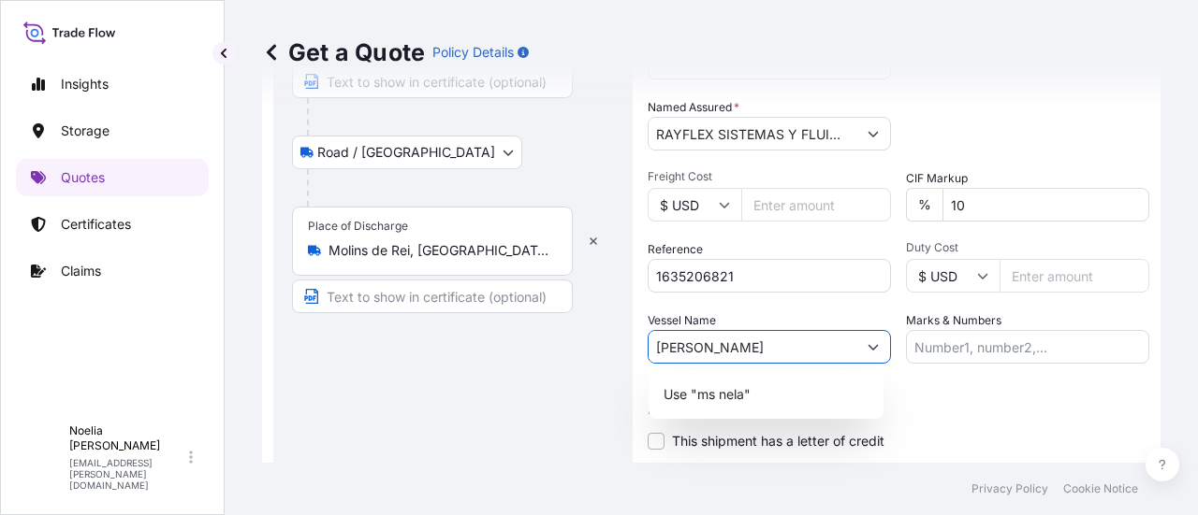
click at [840, 299] on div "Date of Departure * 8 / 10 / 2025 Cargo Category * General Cargo/Hazardous Mate…" at bounding box center [897, 132] width 501 height 464
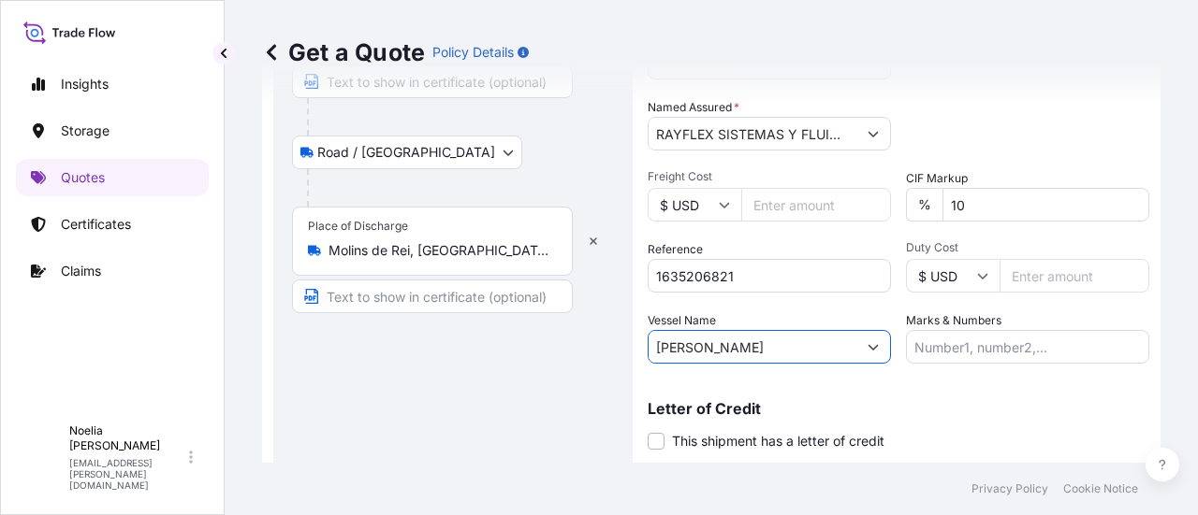
click at [722, 349] on input "ms nela" at bounding box center [752, 347] width 208 height 34
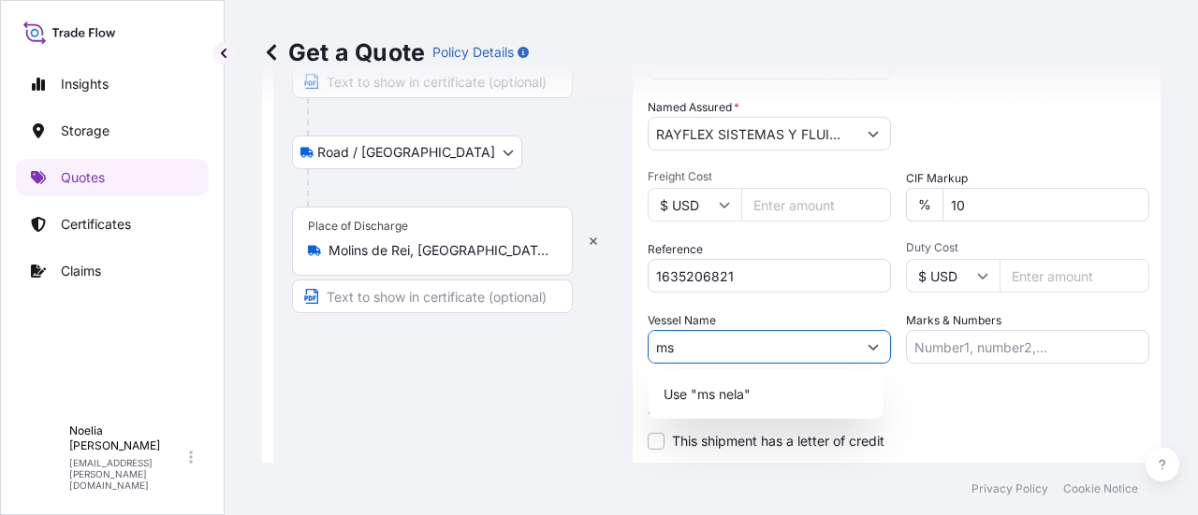
type input "m"
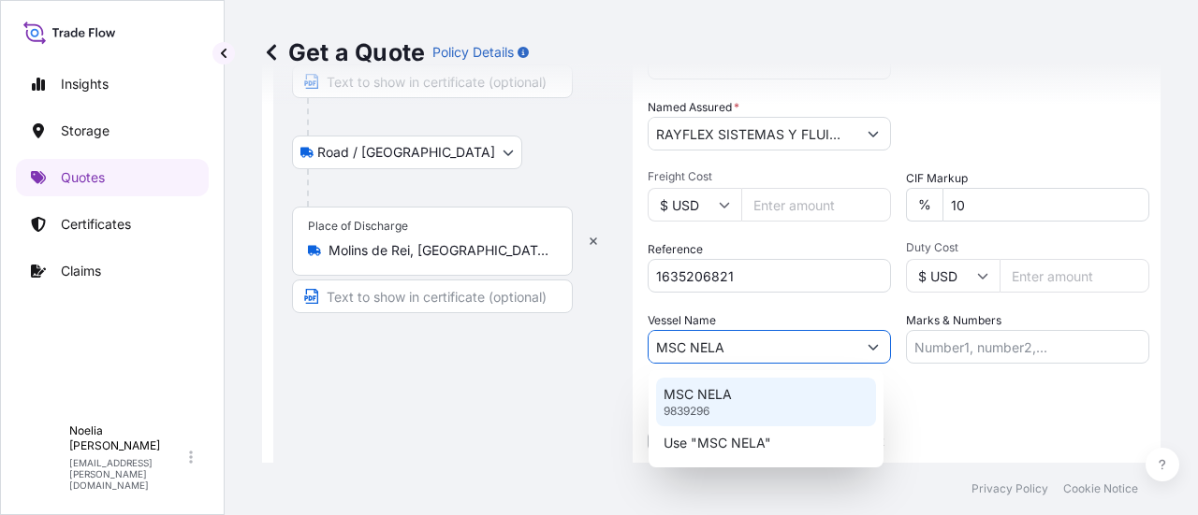
click at [688, 403] on p "MSC NELA" at bounding box center [697, 394] width 68 height 19
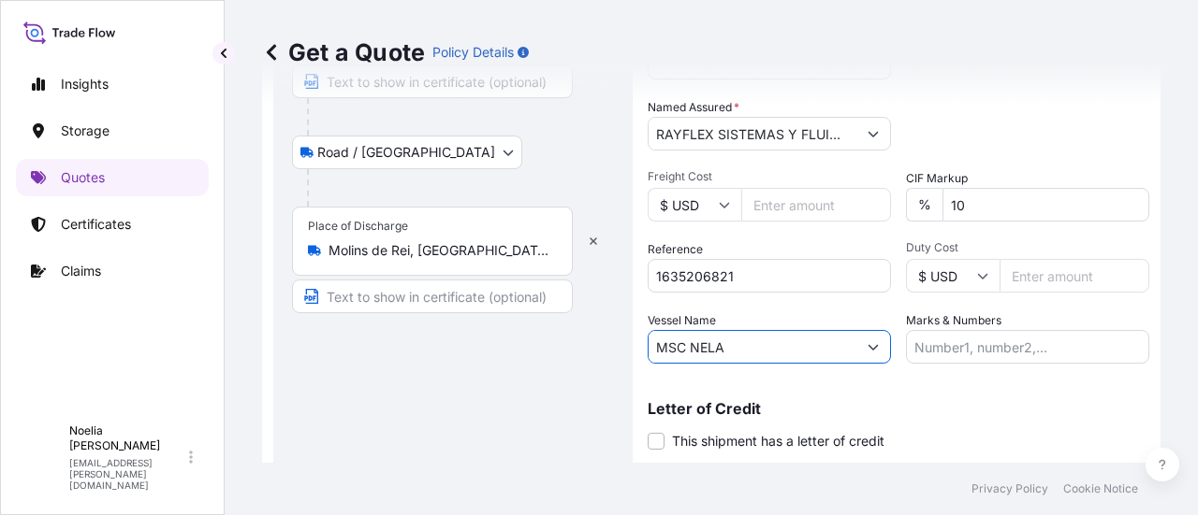
scroll to position [540, 0]
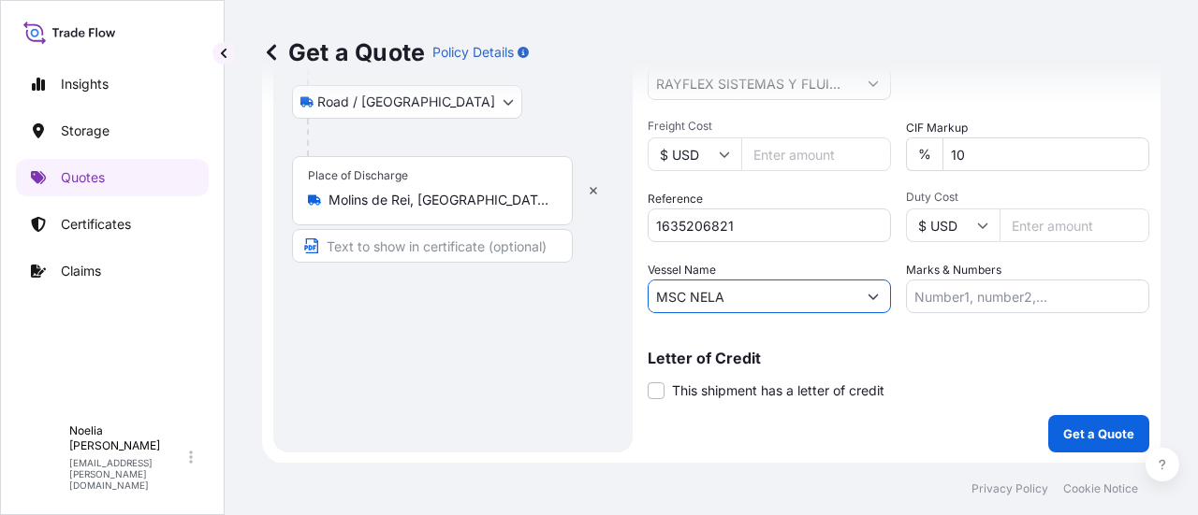
type input "MSC NELA"
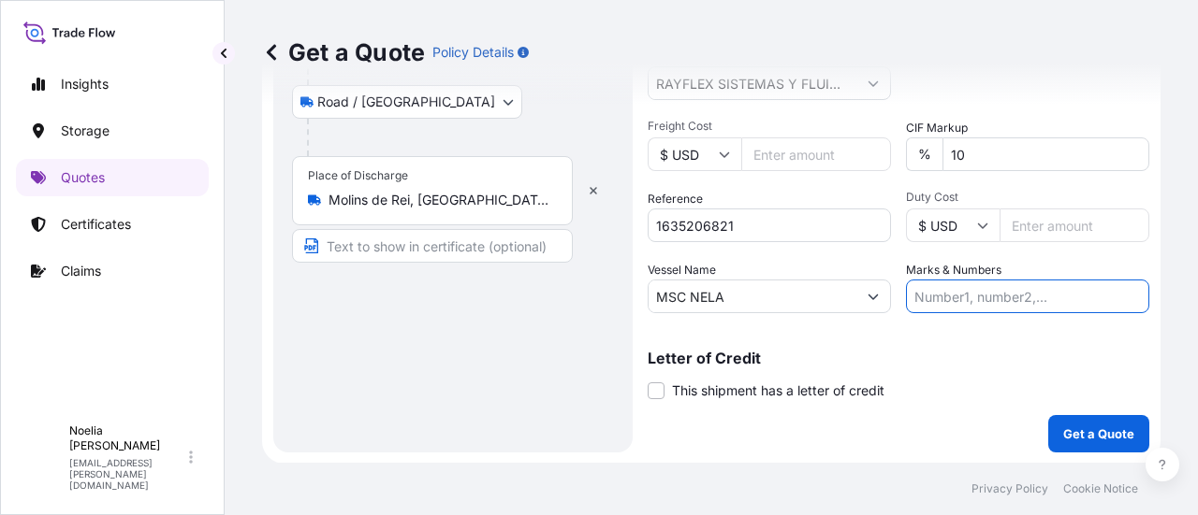
drag, startPoint x: 982, startPoint y: 296, endPoint x: 979, endPoint y: 269, distance: 27.4
click at [982, 296] on input "Marks & Numbers" at bounding box center [1027, 297] width 243 height 34
paste input "GJ531W"
type input "GJ531W"
click at [1102, 428] on p "Get a Quote" at bounding box center [1098, 434] width 71 height 19
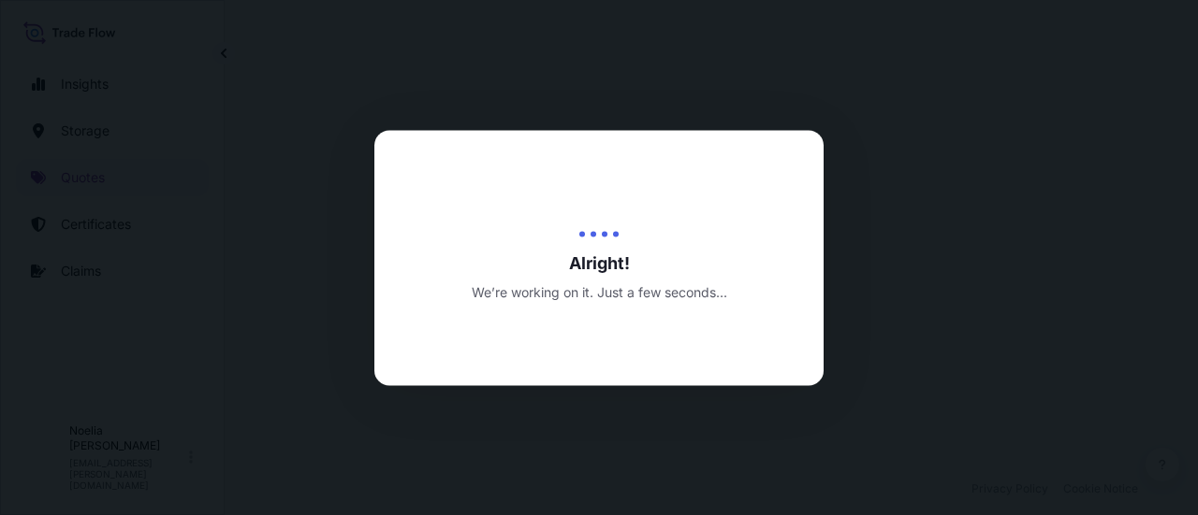
select select "Water"
select select "Road / Inland"
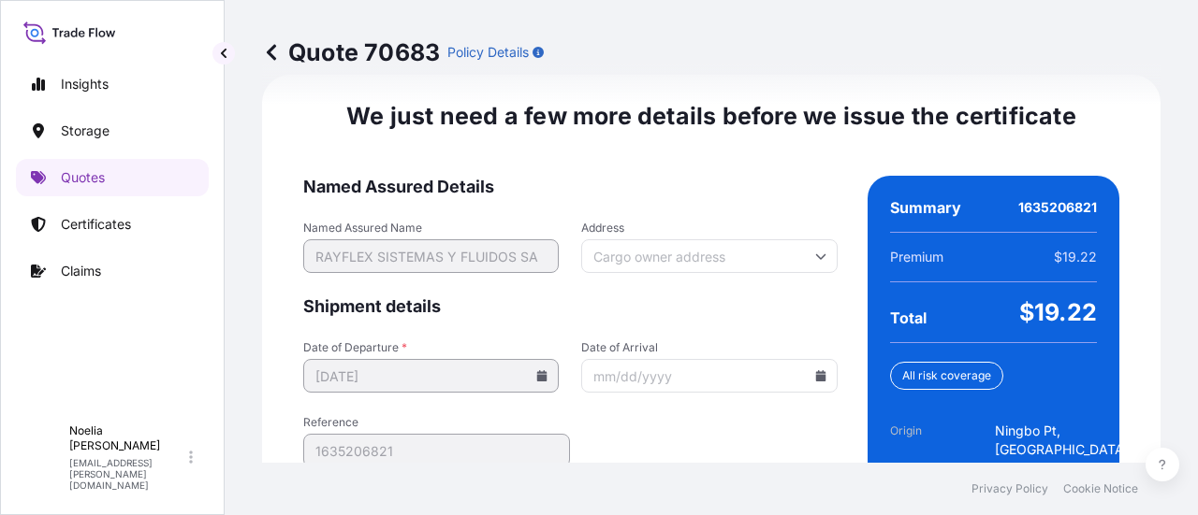
scroll to position [3224, 0]
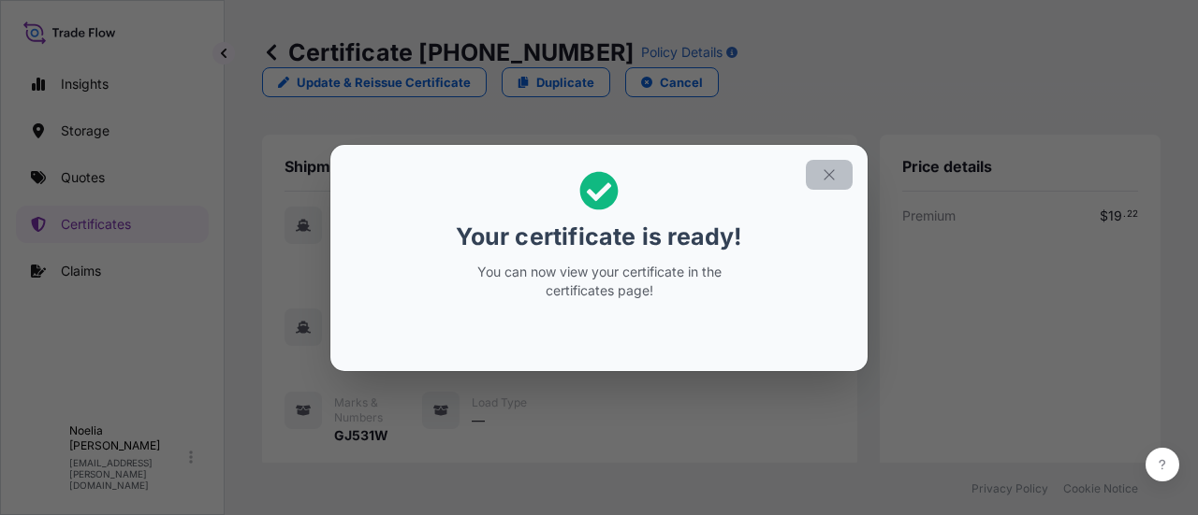
click at [828, 170] on icon "button" at bounding box center [828, 175] width 17 height 17
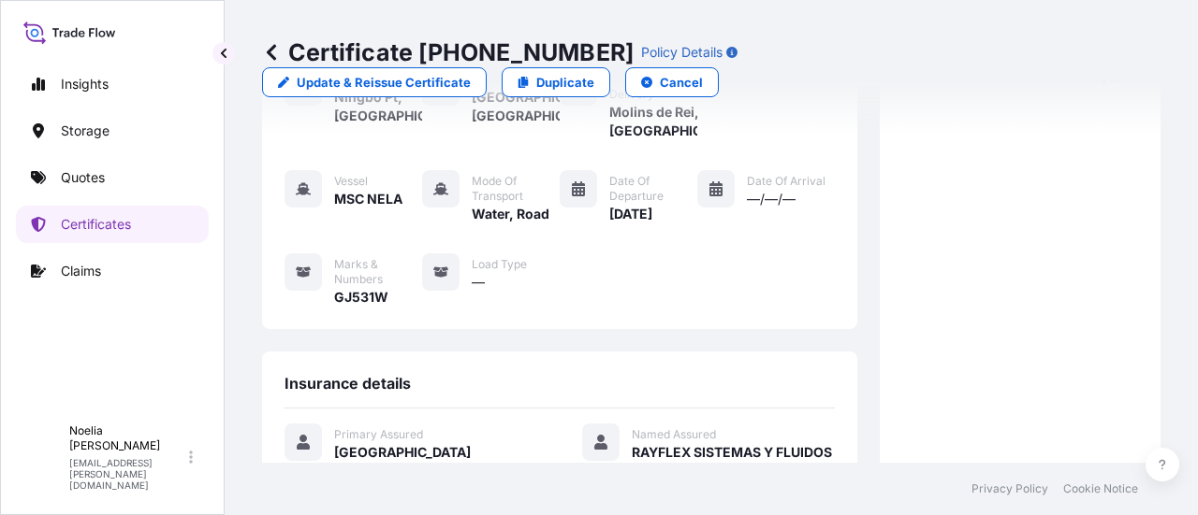
scroll to position [546, 0]
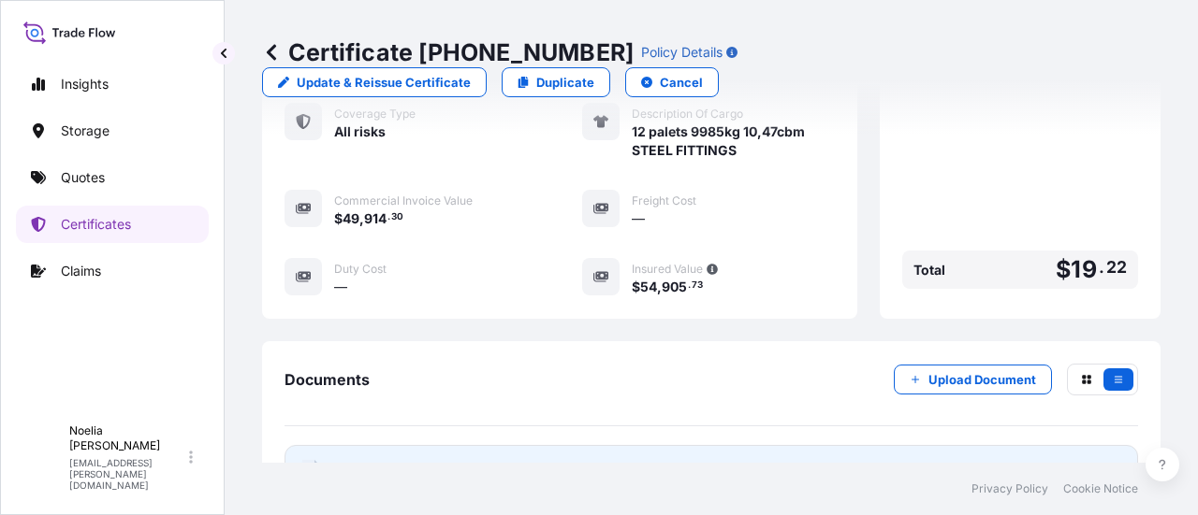
click at [977, 445] on link "PDF Certificate 2025-09-18" at bounding box center [710, 469] width 853 height 49
